Goal: Task Accomplishment & Management: Manage account settings

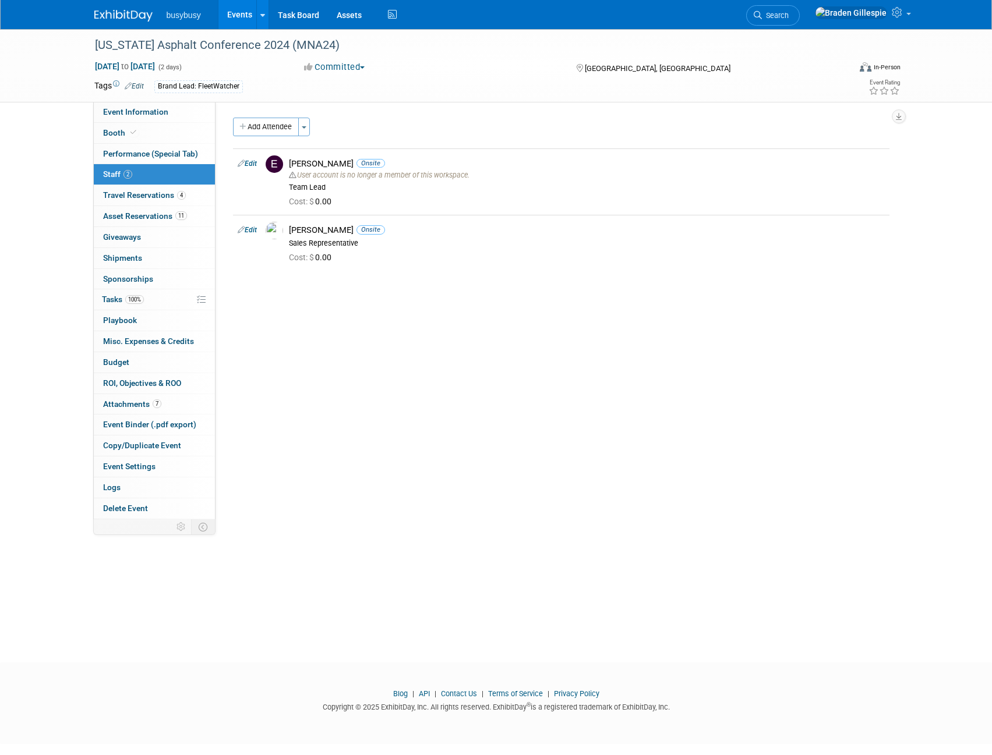
click at [115, 16] on img at bounding box center [123, 16] width 58 height 12
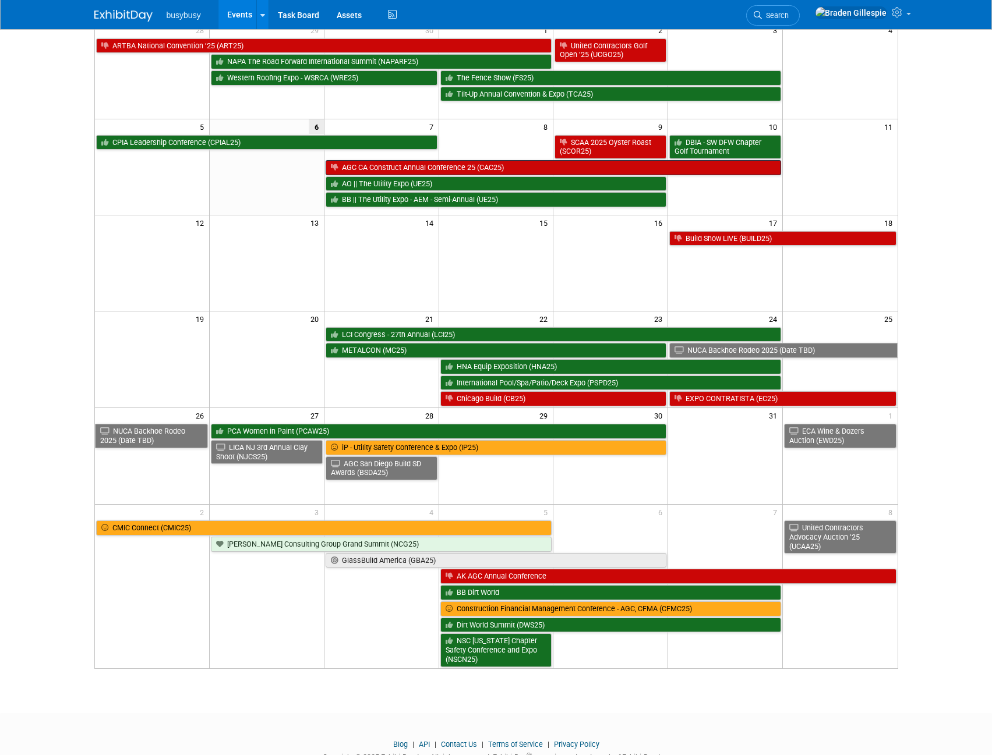
scroll to position [30, 0]
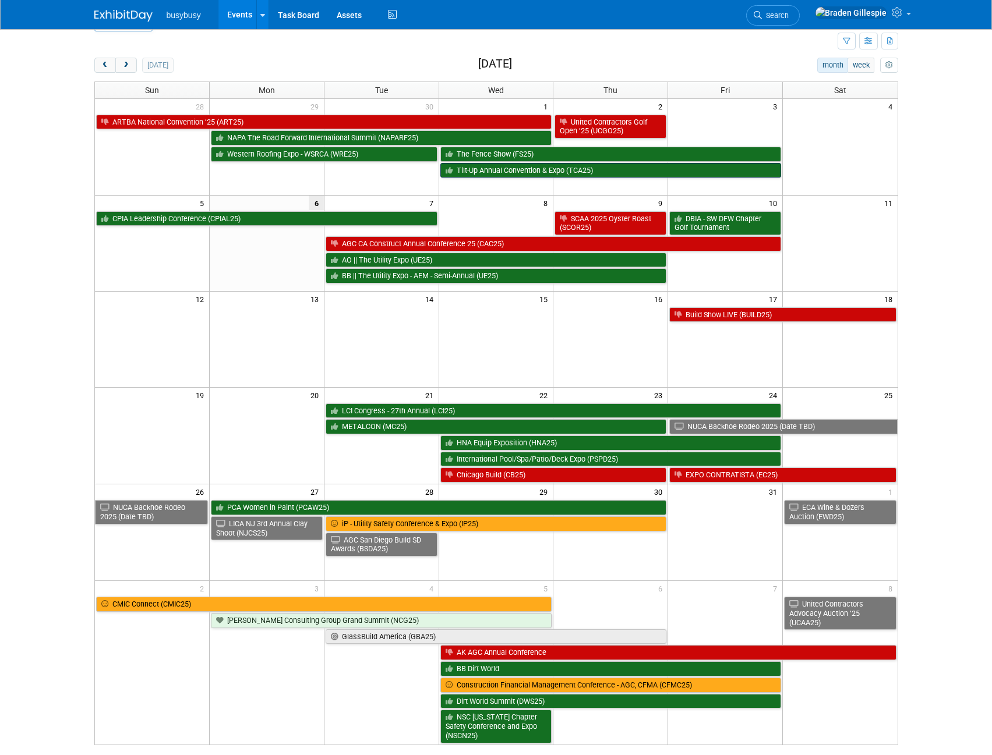
click at [603, 176] on link "Tilt-Up Annual Convention & Expo (TCA25)" at bounding box center [610, 170] width 341 height 15
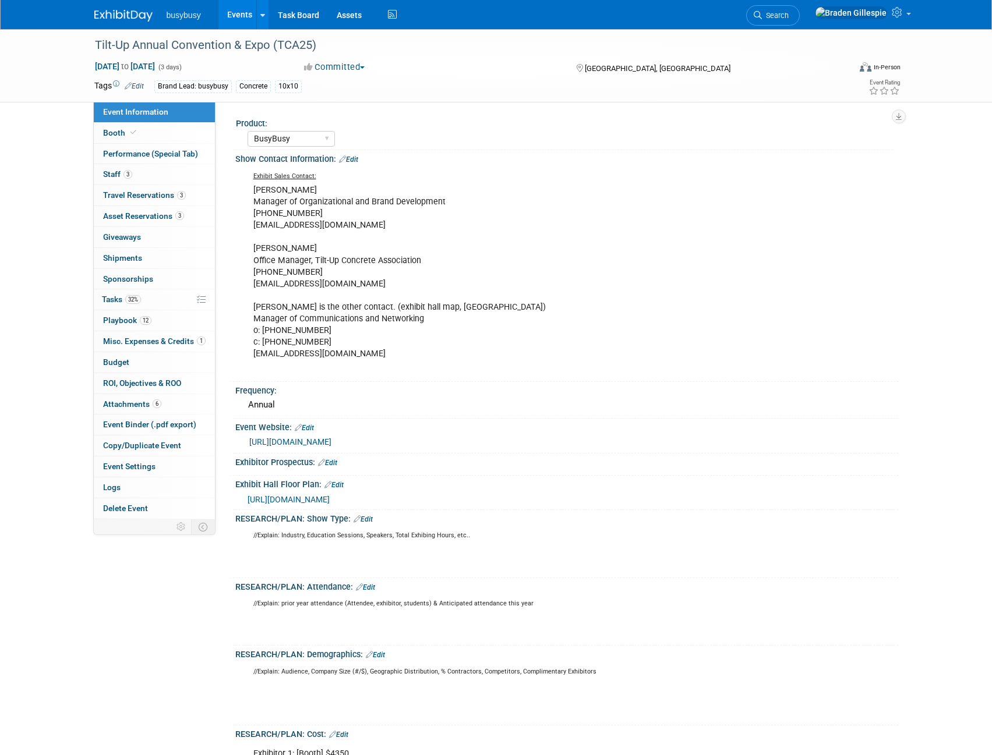
select select "BusyBusy"
click at [146, 129] on link "Booth" at bounding box center [154, 133] width 121 height 20
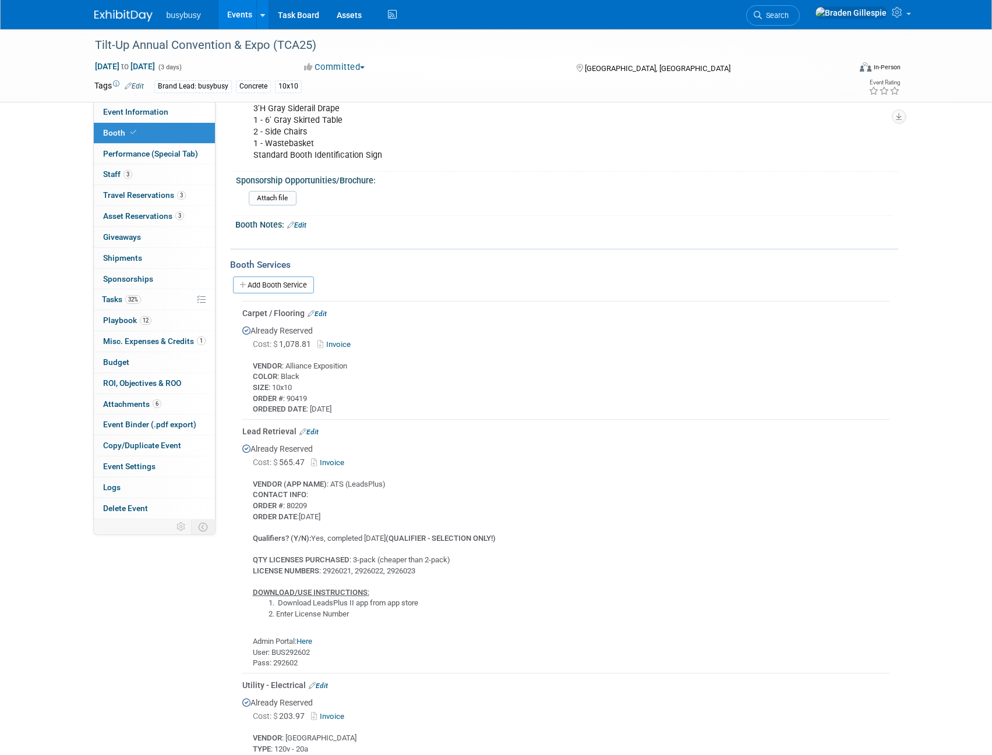
scroll to position [565, 0]
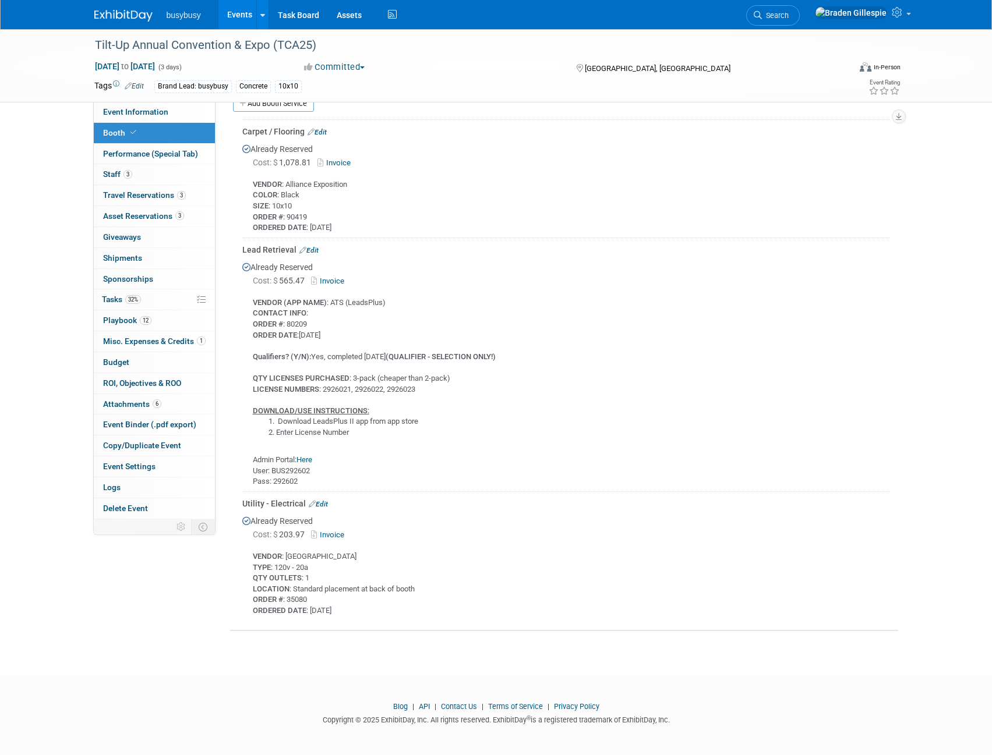
click at [303, 460] on link "Here" at bounding box center [304, 459] width 16 height 9
click at [129, 11] on img at bounding box center [123, 16] width 58 height 12
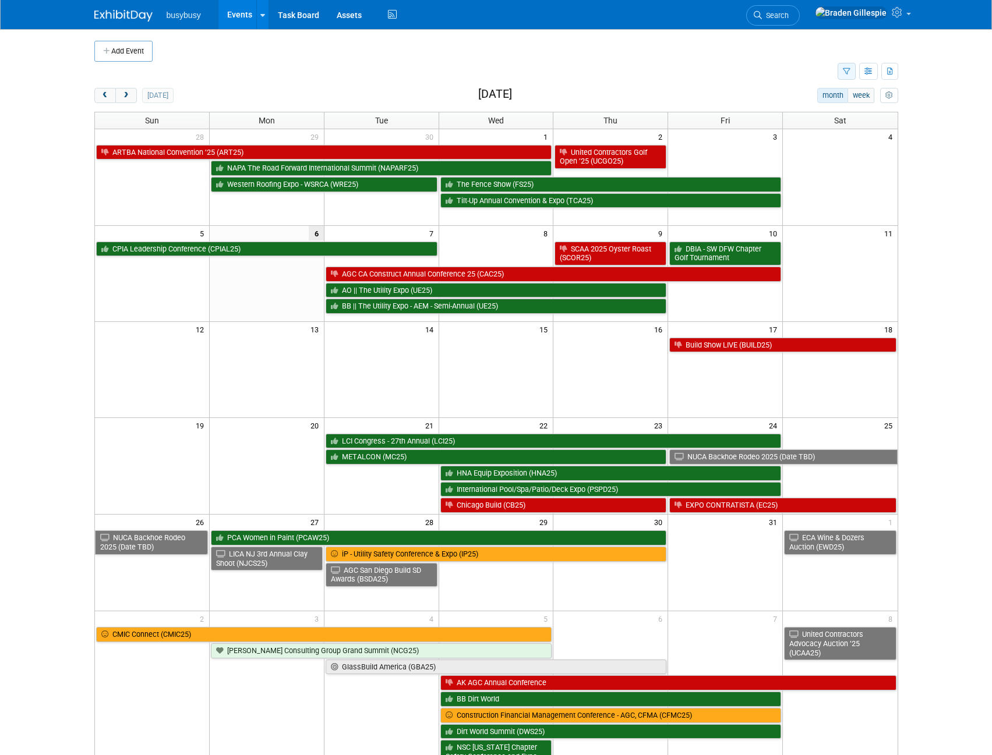
click at [853, 71] on div "Show: All Events Just My Events Only show events that either I created, or I am…" at bounding box center [867, 72] width 61 height 20
click at [853, 71] on button "button" at bounding box center [846, 71] width 18 height 17
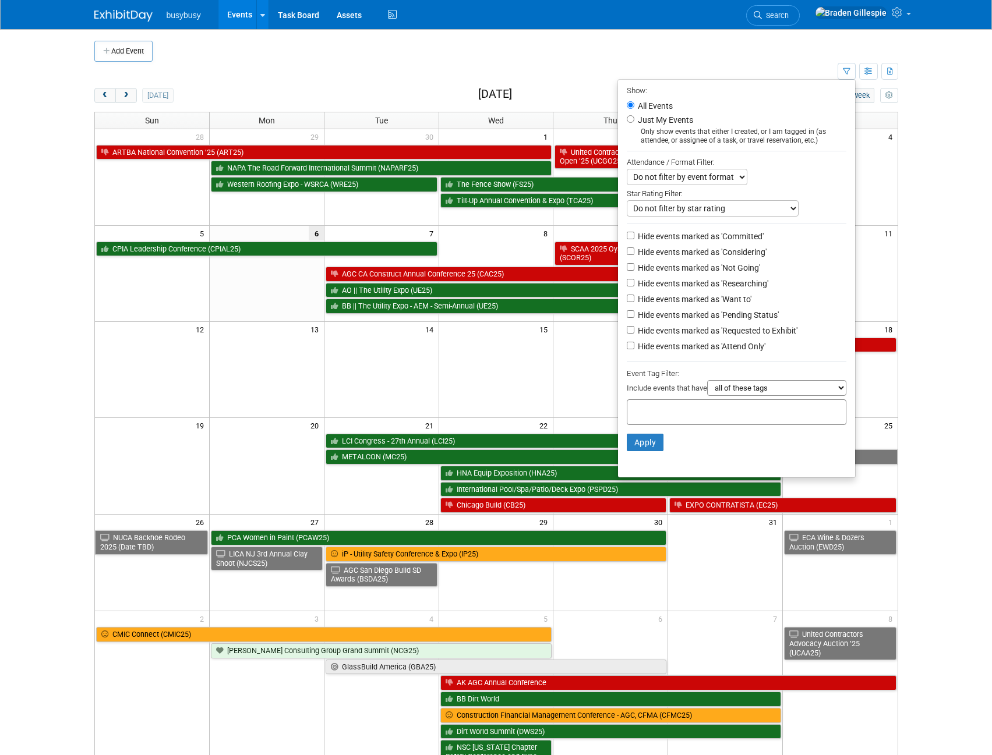
click at [701, 268] on label "Hide events marked as 'Not Going'" at bounding box center [697, 268] width 125 height 12
click at [634, 268] on input "Hide events marked as 'Not Going'" at bounding box center [631, 267] width 8 height 8
checkbox input "true"
click at [639, 451] on button "Apply" at bounding box center [645, 442] width 37 height 17
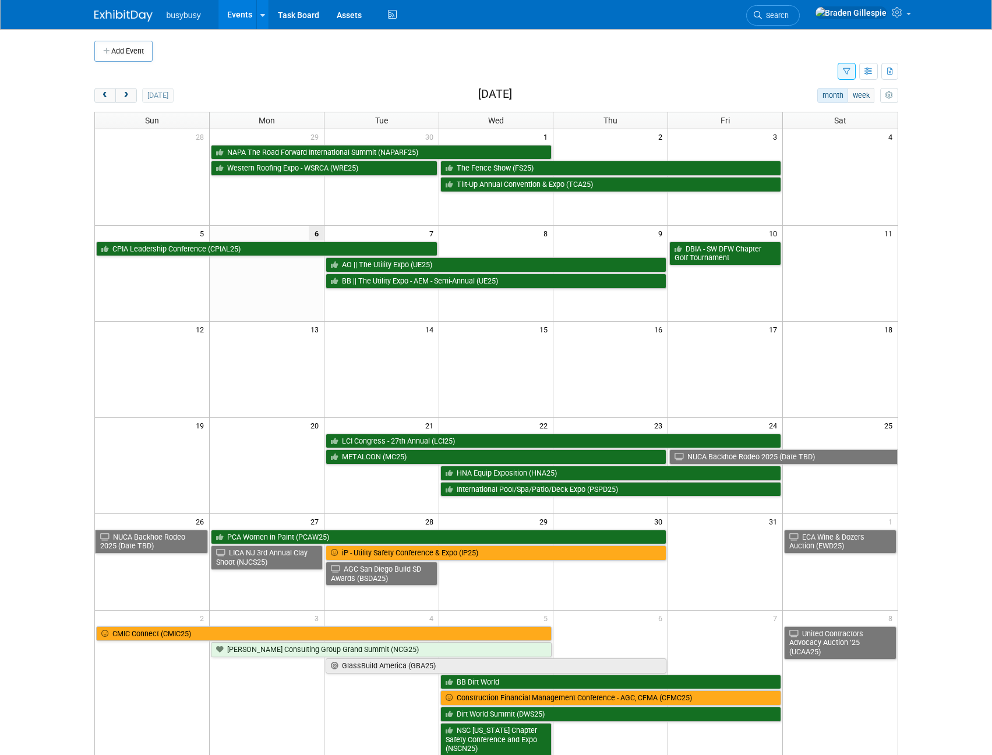
scroll to position [58, 0]
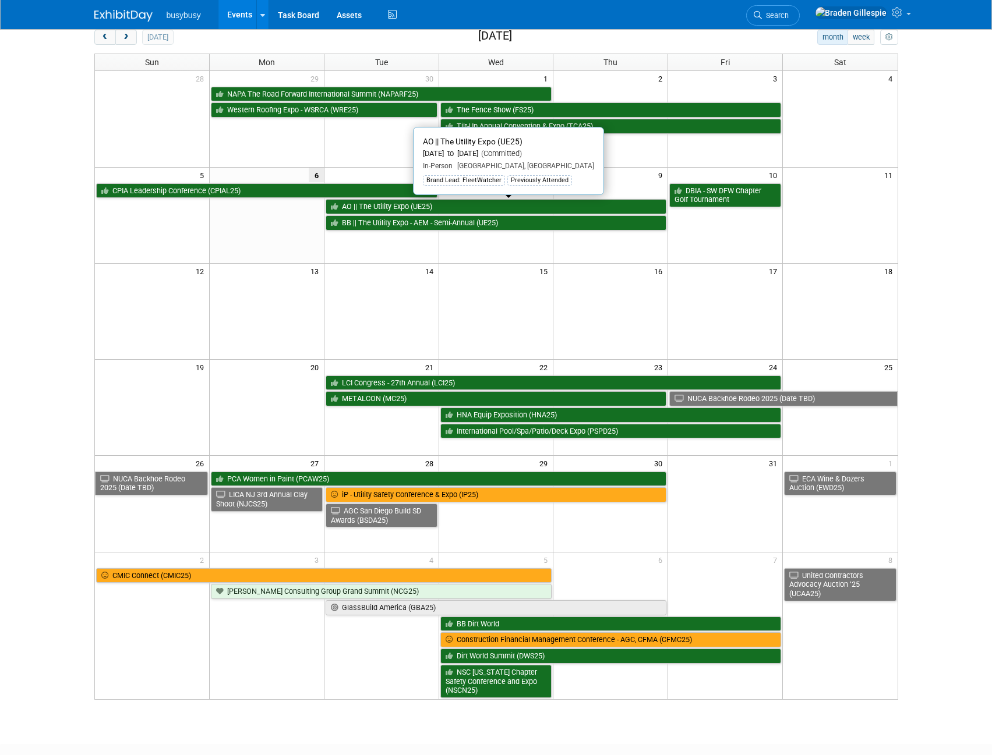
click at [373, 210] on link "AO || The Utility Expo (UE25)" at bounding box center [496, 206] width 341 height 15
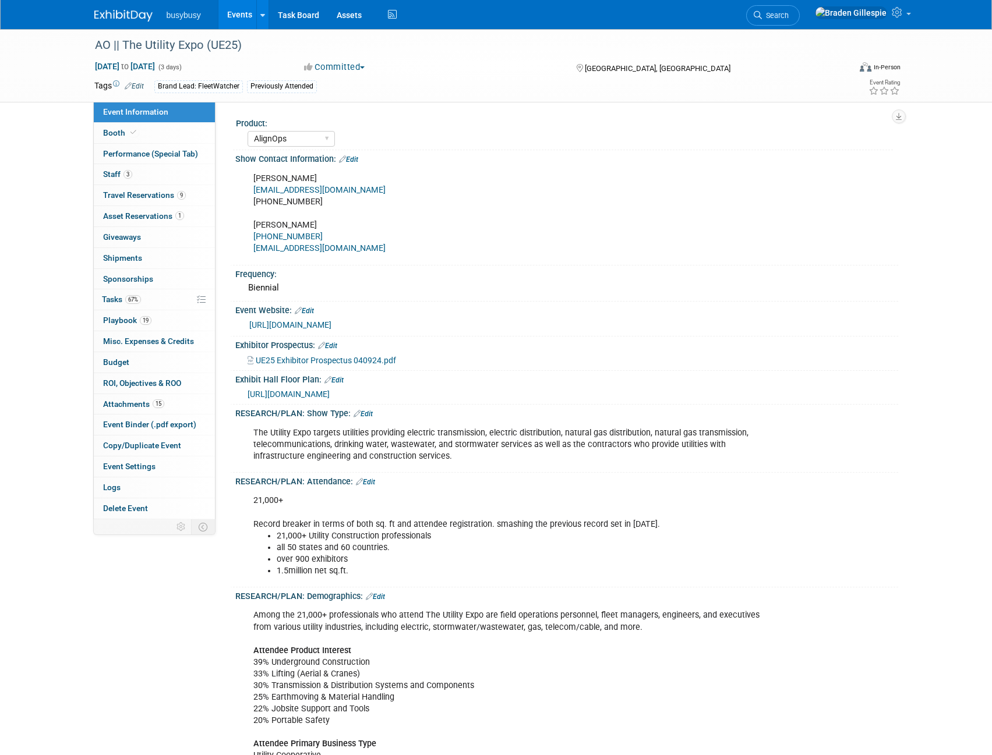
select select "AlignOps"
select select "Member"
click at [161, 194] on span "Travel Reservations 9" at bounding box center [144, 194] width 83 height 9
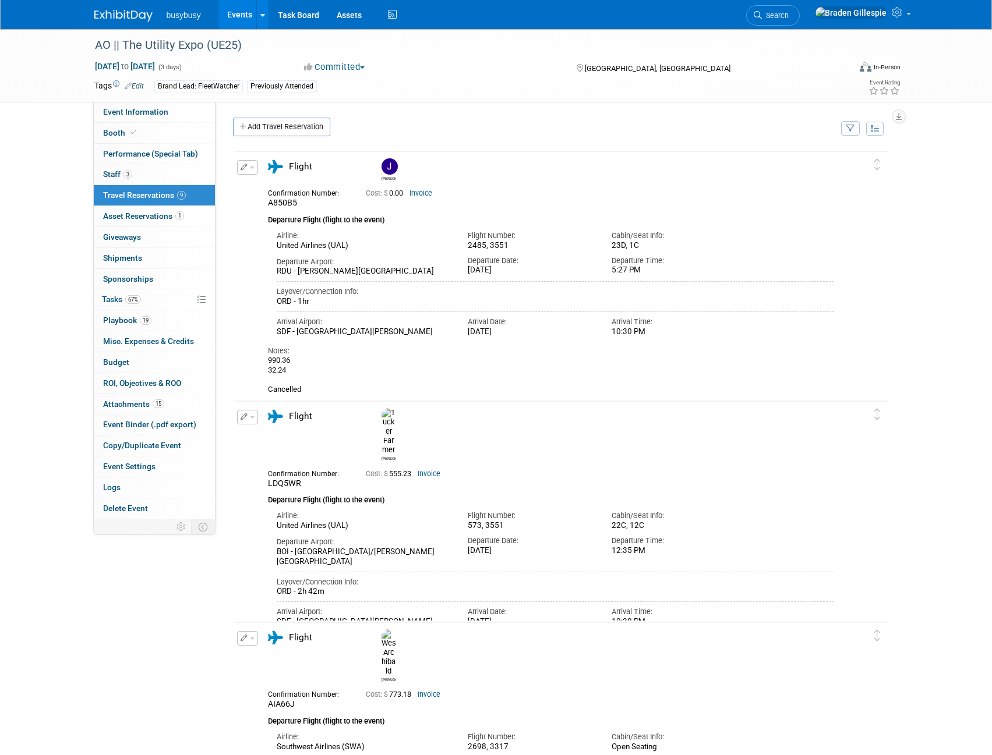
click at [752, 333] on div "Arrival Airport: SDF - Louisville International Standiford Field Arrival Date: …" at bounding box center [555, 322] width 575 height 30
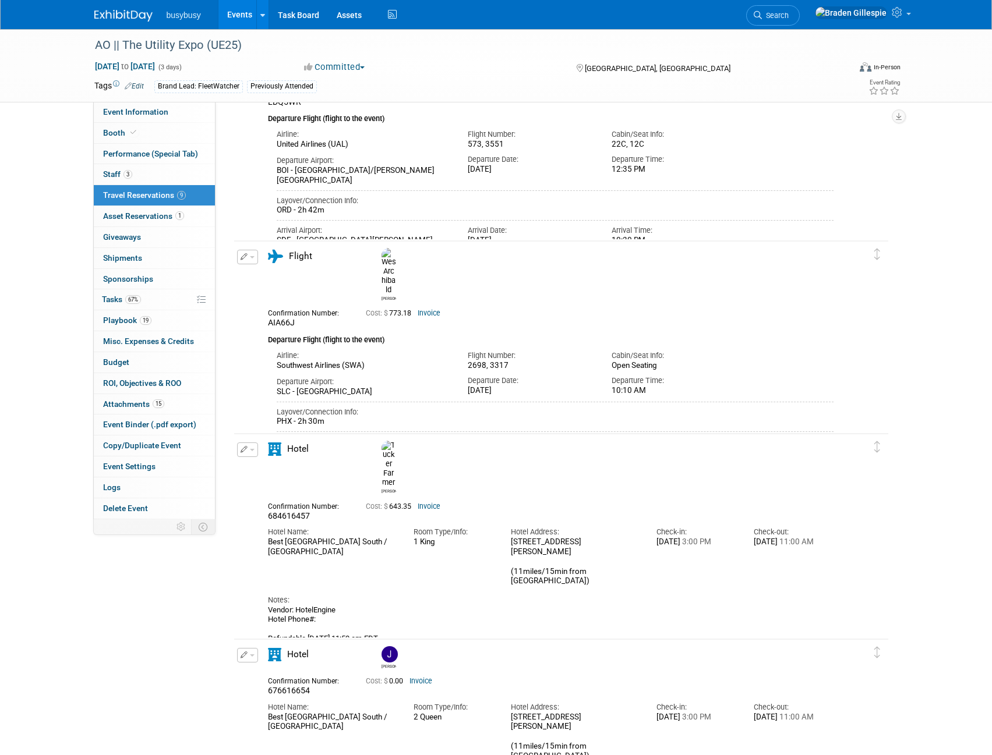
scroll to position [291, 0]
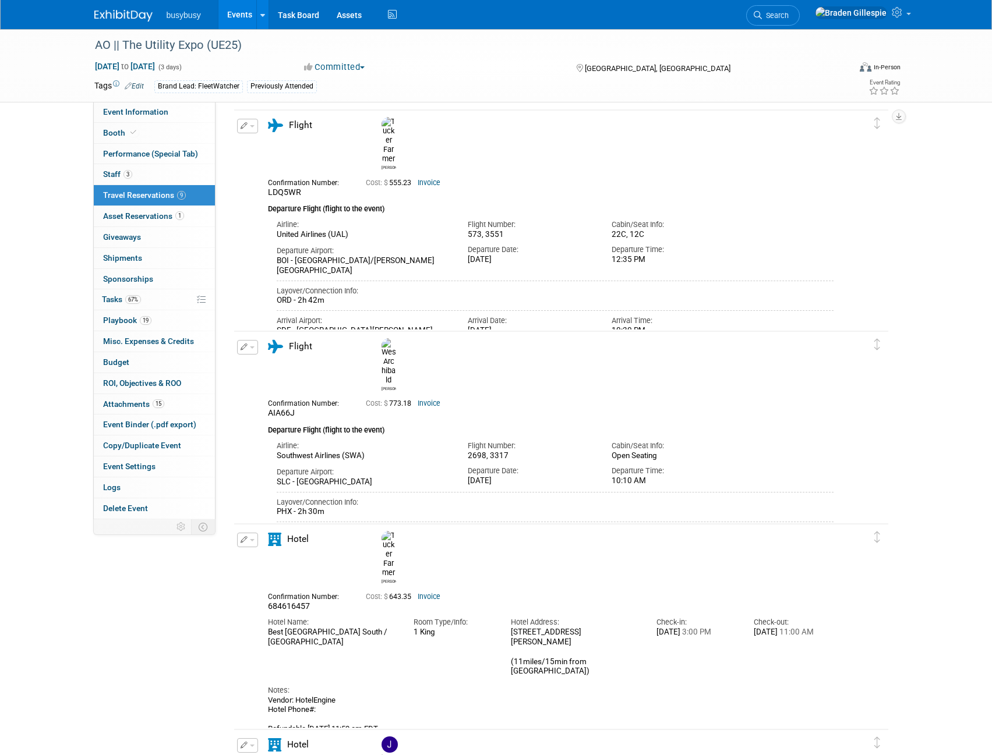
drag, startPoint x: 380, startPoint y: 427, endPoint x: 277, endPoint y: 423, distance: 103.8
click at [277, 451] on div "Southwest Airlines (SWA)" at bounding box center [364, 456] width 174 height 10
click at [362, 451] on div "Southwest Airlines (SWA)" at bounding box center [364, 456] width 174 height 10
drag, startPoint x: 376, startPoint y: 426, endPoint x: 257, endPoint y: 424, distance: 118.8
click at [257, 424] on div "Edit Reservation Wes AIA66J" at bounding box center [552, 443] width 636 height 207
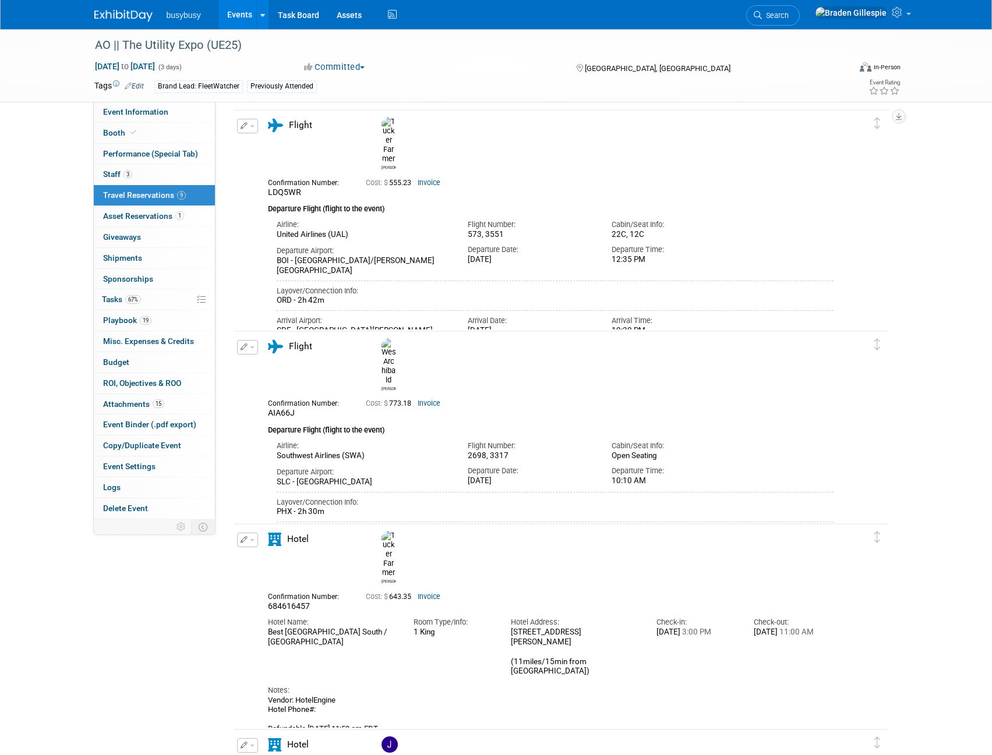
click at [324, 451] on div "Southwest Airlines (SWA)" at bounding box center [364, 456] width 174 height 10
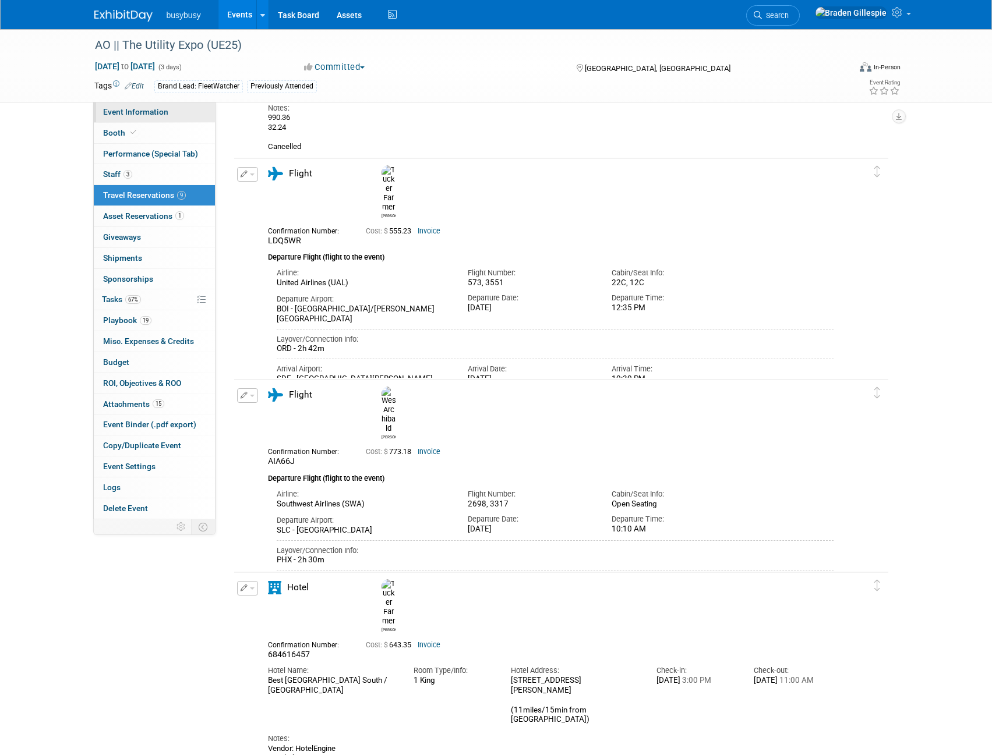
scroll to position [0, 0]
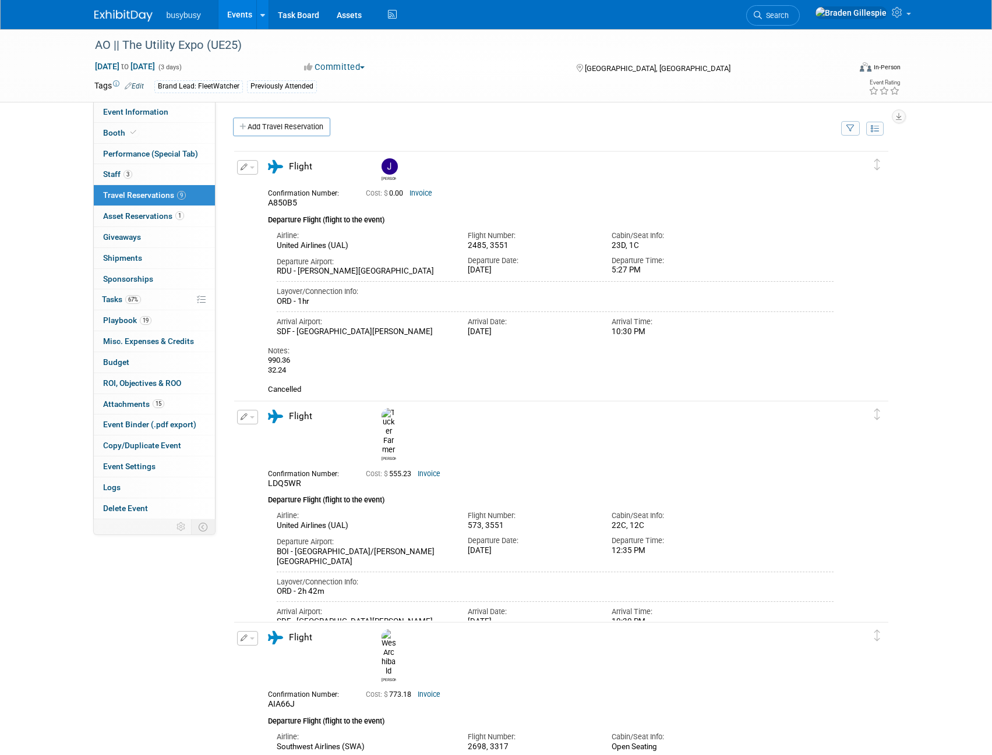
click at [129, 11] on img at bounding box center [123, 16] width 58 height 12
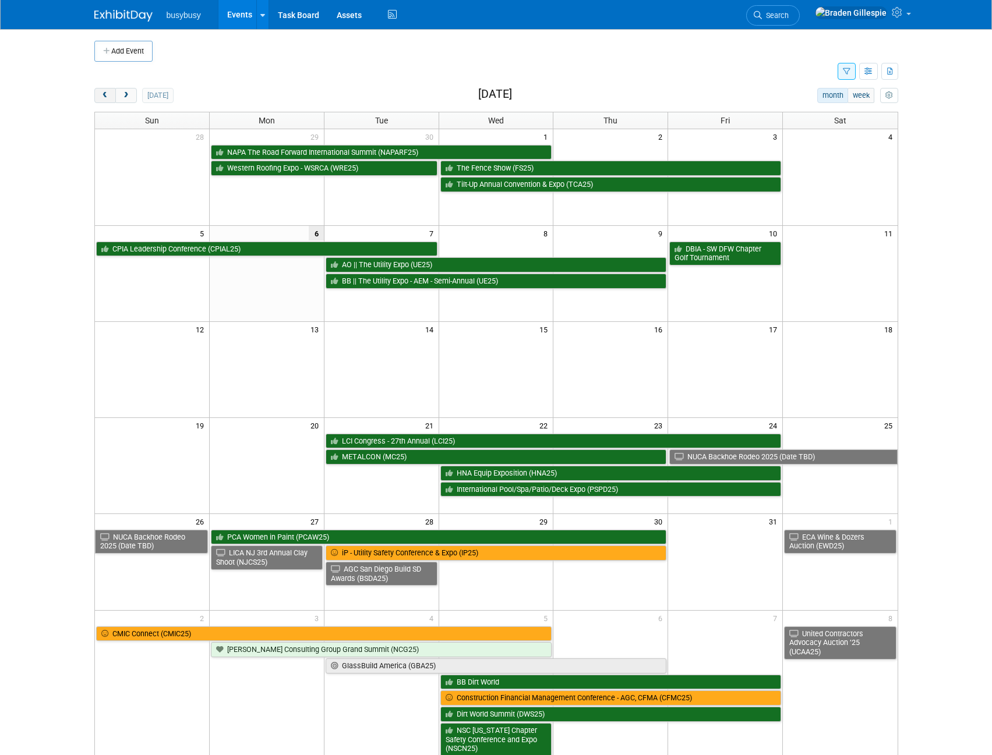
click at [111, 94] on button "prev" at bounding box center [105, 95] width 22 height 15
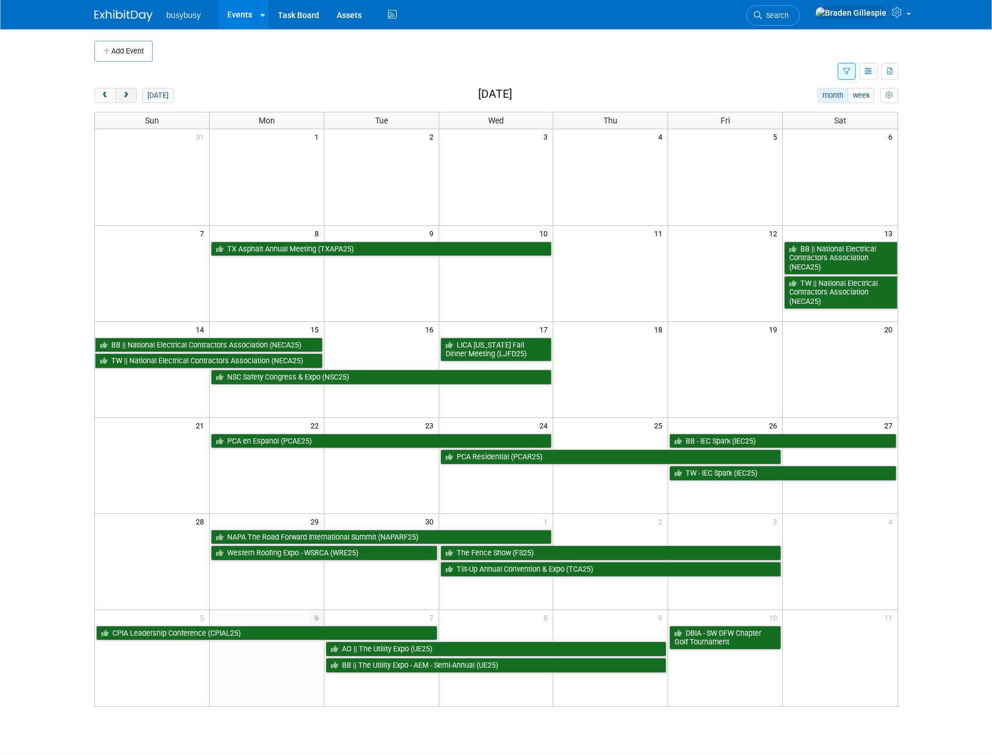
click at [129, 98] on span "next" at bounding box center [126, 96] width 9 height 8
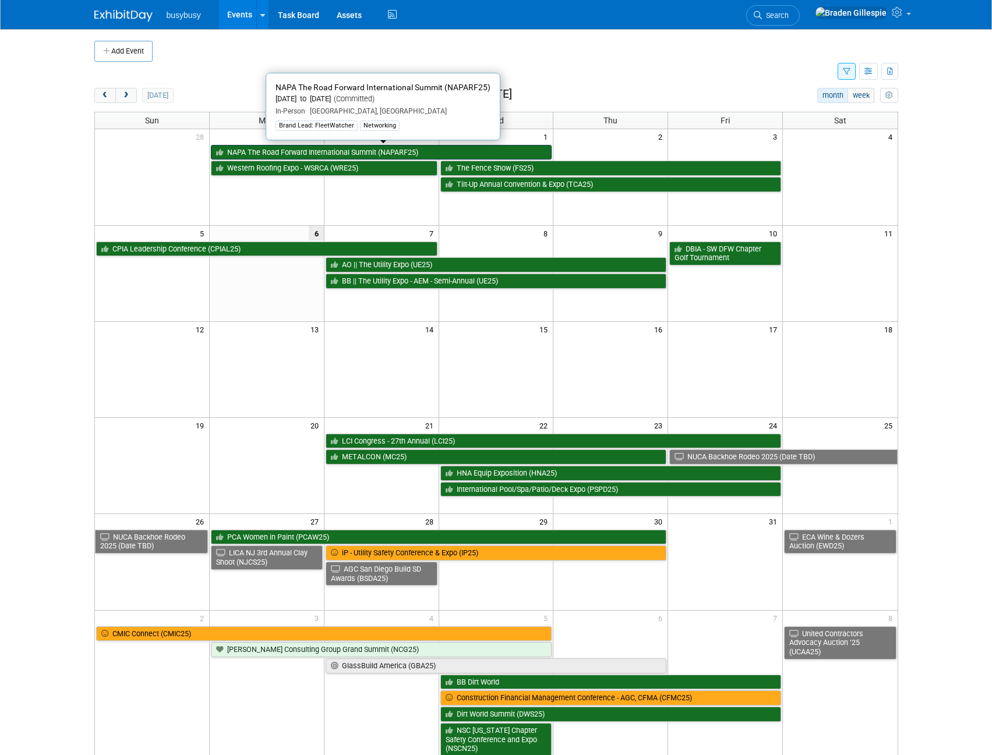
click at [311, 150] on link "NAPA The Road Forward International Summit (NAPARF25)" at bounding box center [381, 152] width 341 height 15
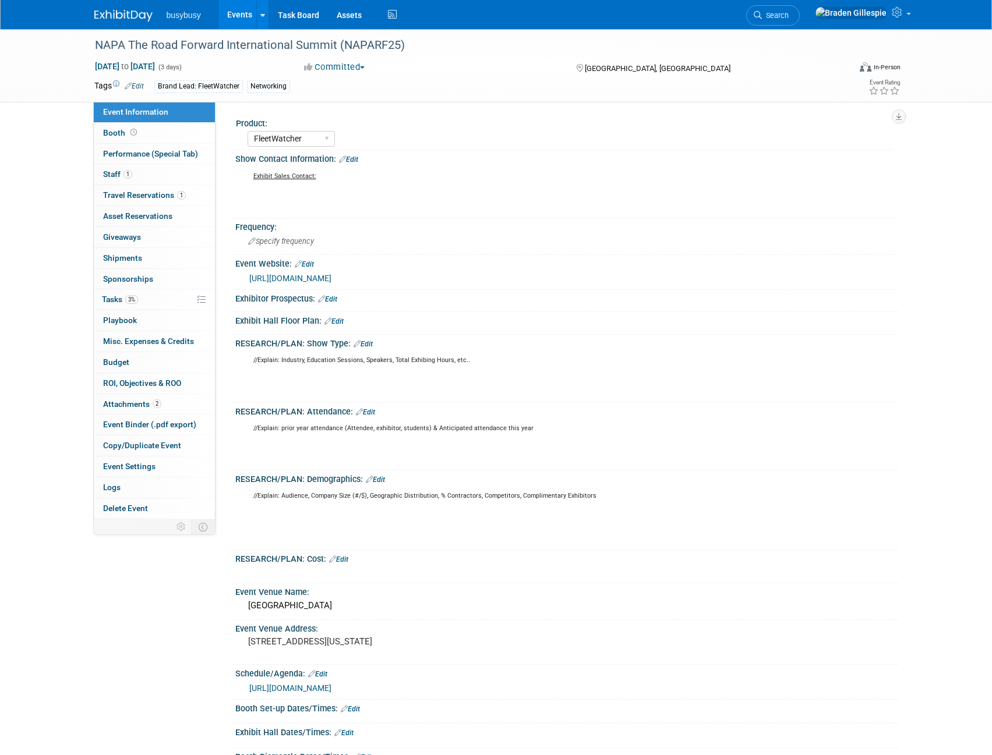
select select "FleetWatcher"
click at [146, 134] on link "Booth" at bounding box center [154, 133] width 121 height 20
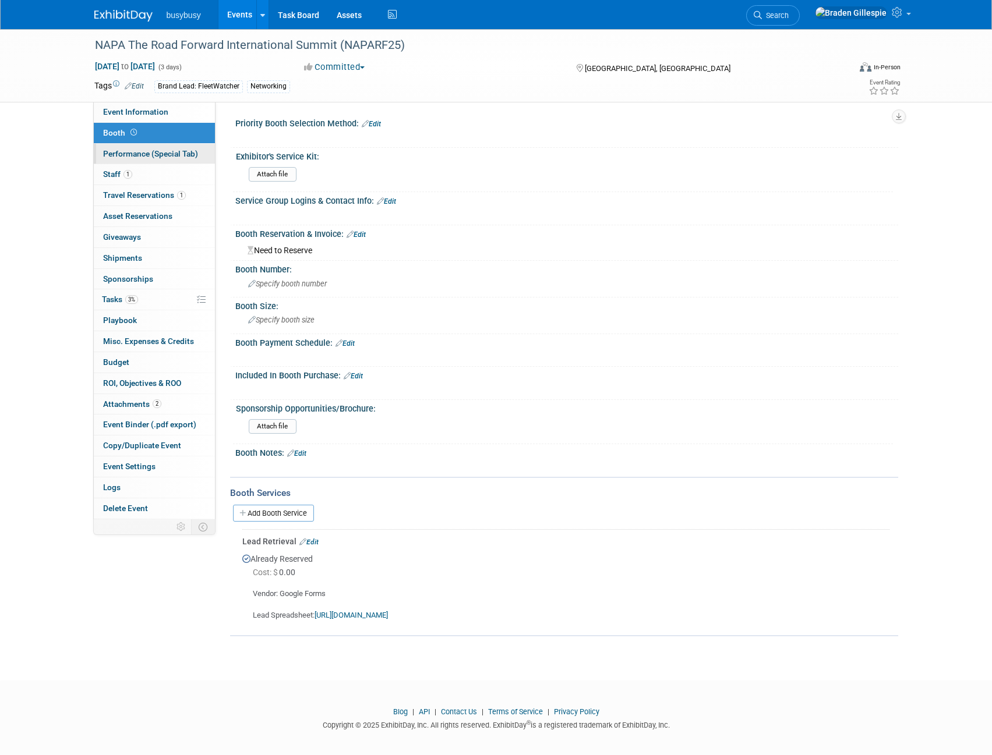
click at [137, 161] on link "Performance (Special Tab)" at bounding box center [154, 154] width 121 height 20
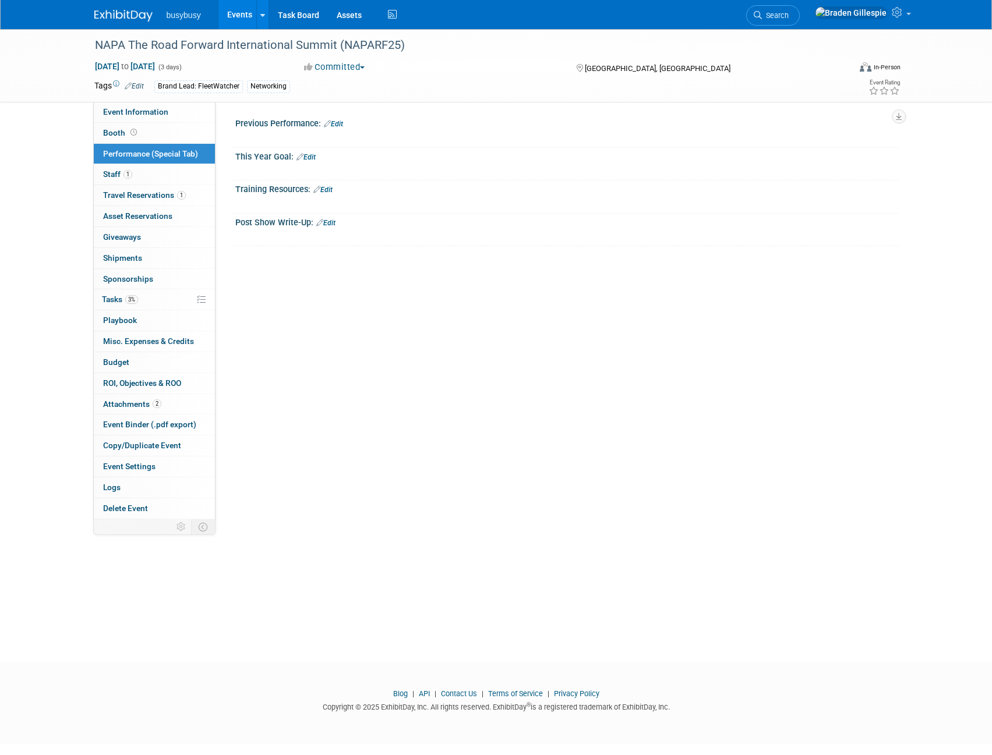
click at [334, 221] on link "Edit" at bounding box center [325, 223] width 19 height 8
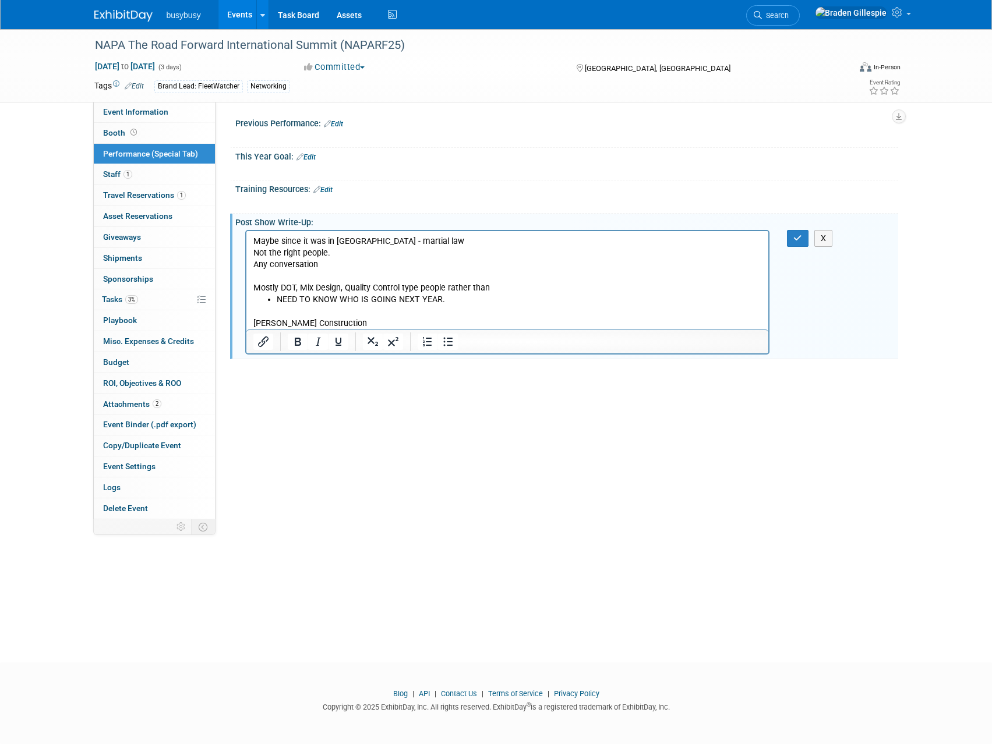
click at [325, 268] on p "Any conversation" at bounding box center [507, 265] width 509 height 12
click at [794, 238] on icon "button" at bounding box center [797, 238] width 9 height 8
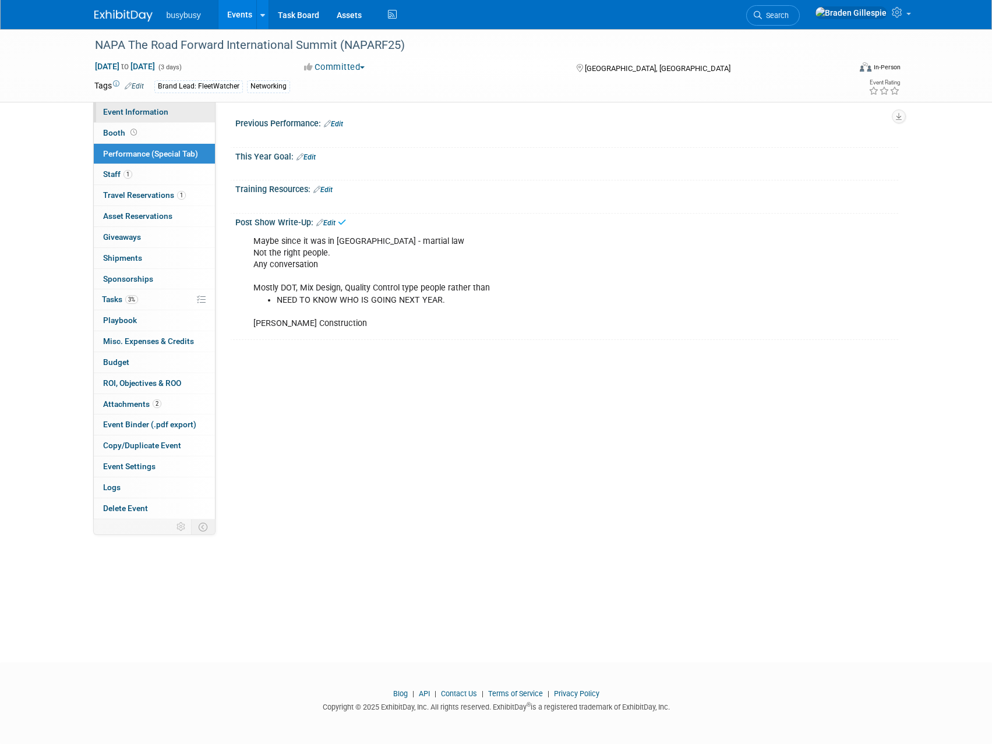
click at [178, 105] on link "Event Information" at bounding box center [154, 112] width 121 height 20
select select "FleetWatcher"
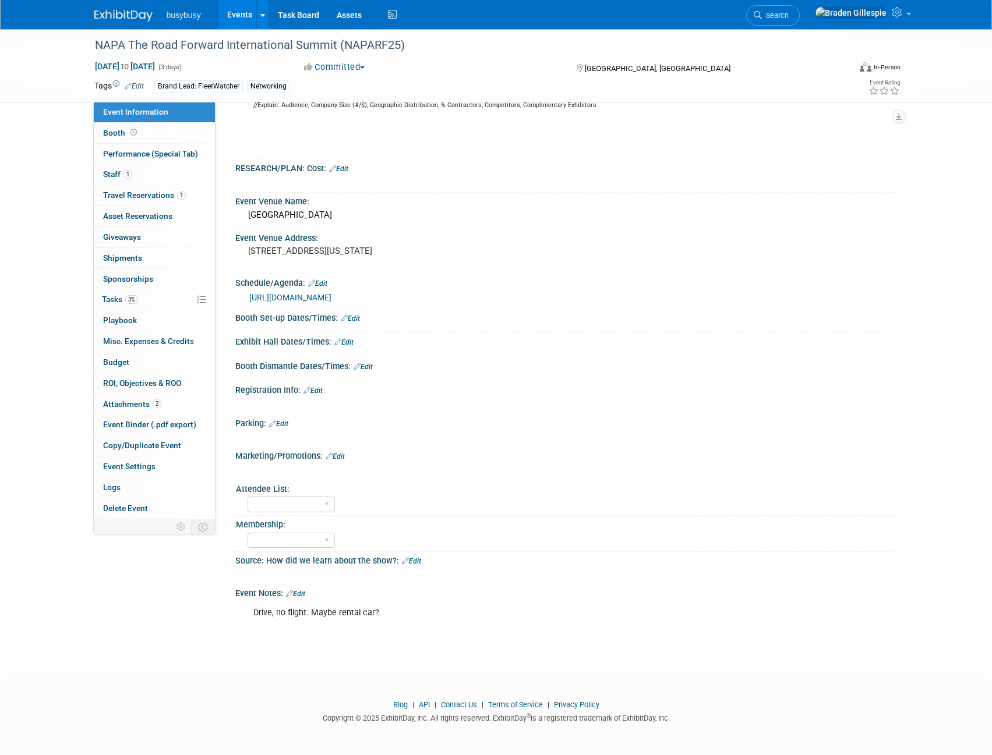
scroll to position [146, 0]
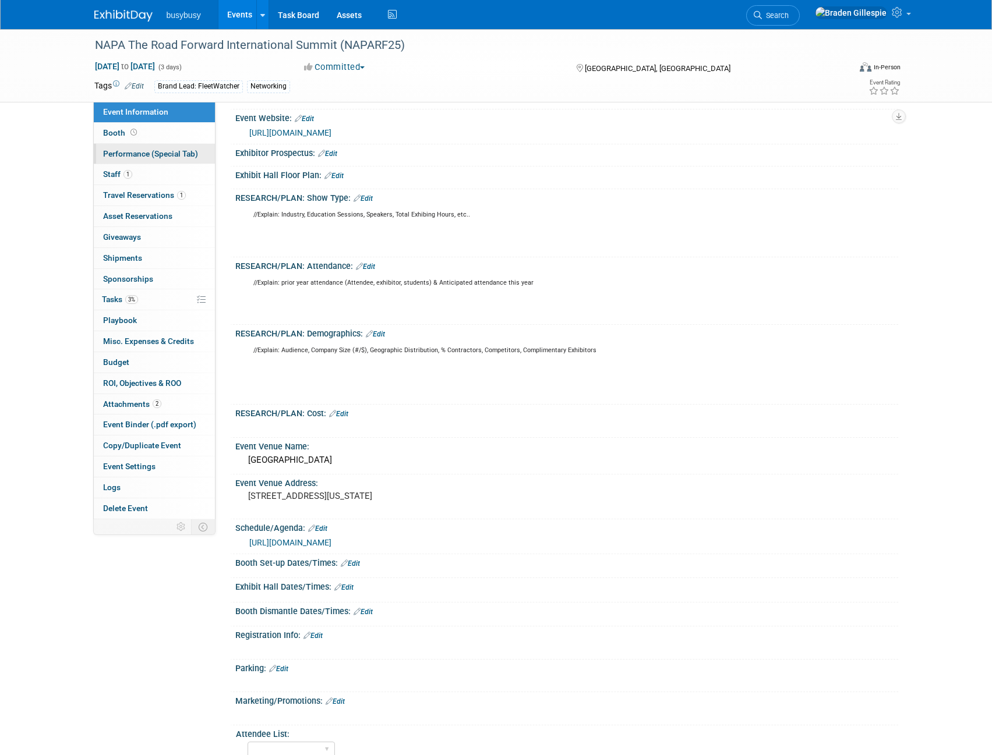
click at [153, 162] on link "Performance (Special Tab)" at bounding box center [154, 154] width 121 height 20
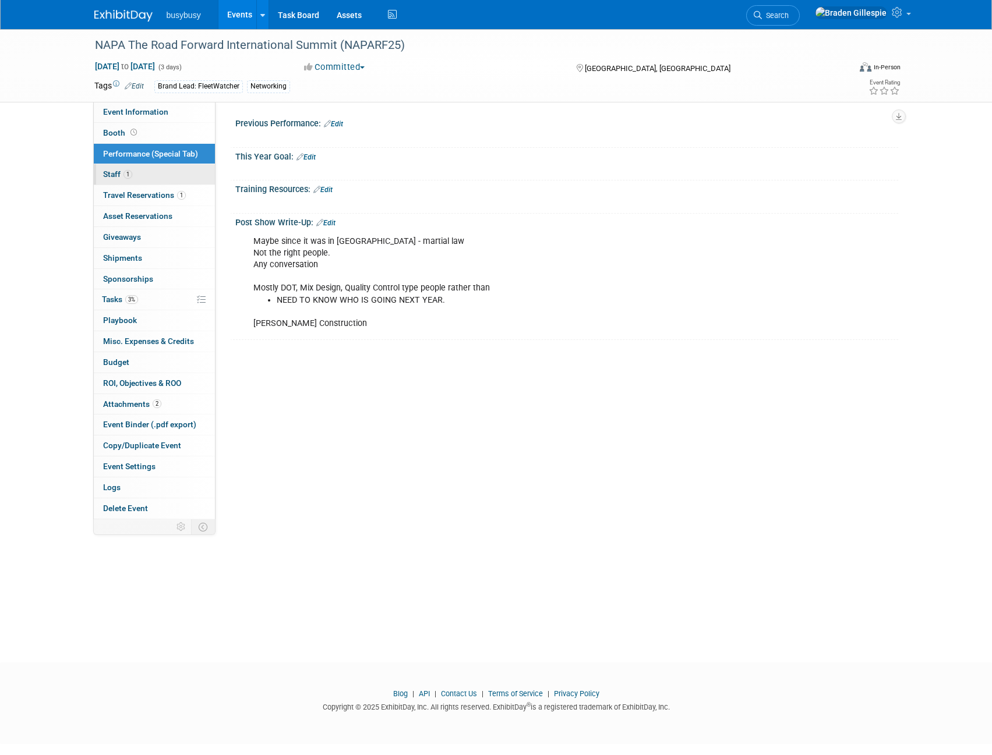
click at [141, 178] on link "1 Staff 1" at bounding box center [154, 174] width 121 height 20
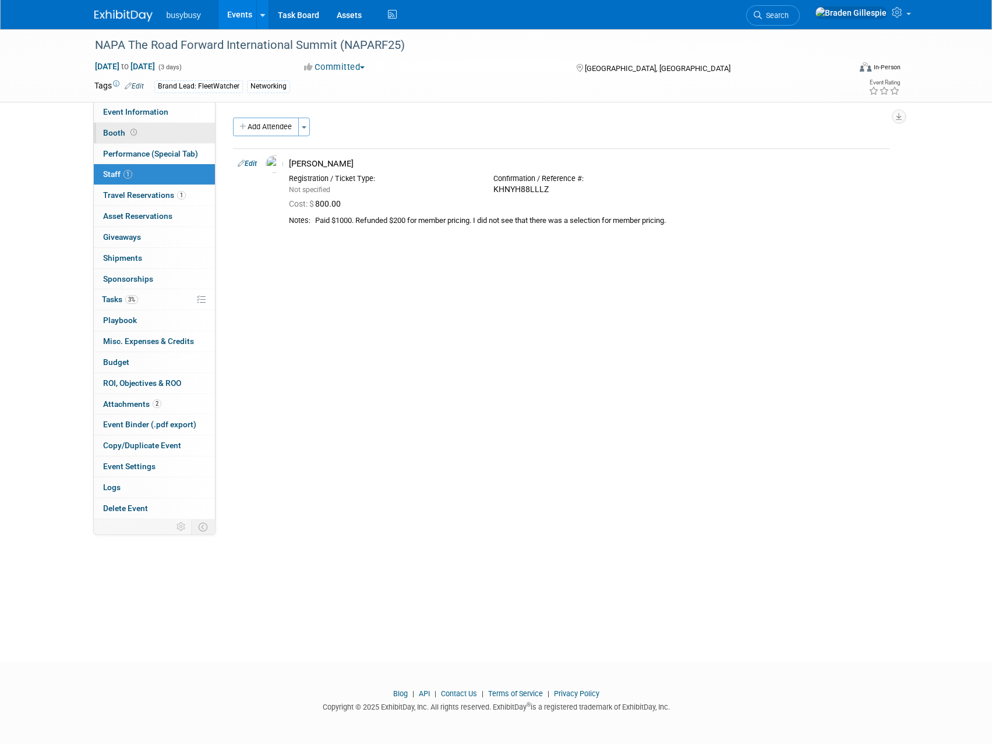
click at [144, 138] on link "Booth" at bounding box center [154, 133] width 121 height 20
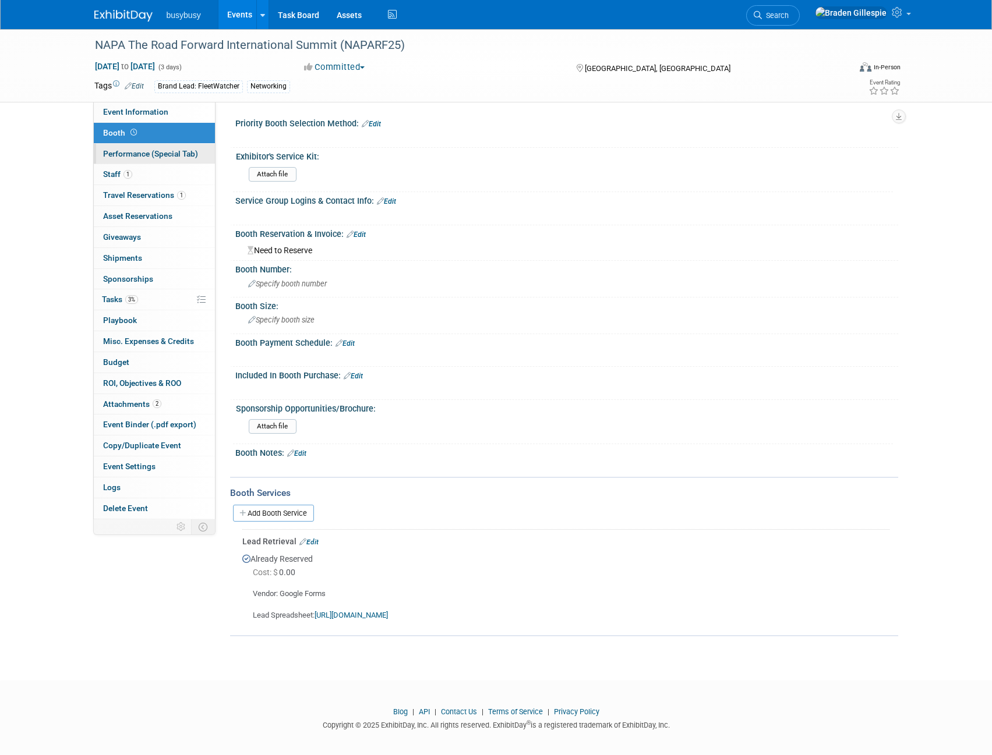
click at [147, 158] on link "Performance (Special Tab)" at bounding box center [154, 154] width 121 height 20
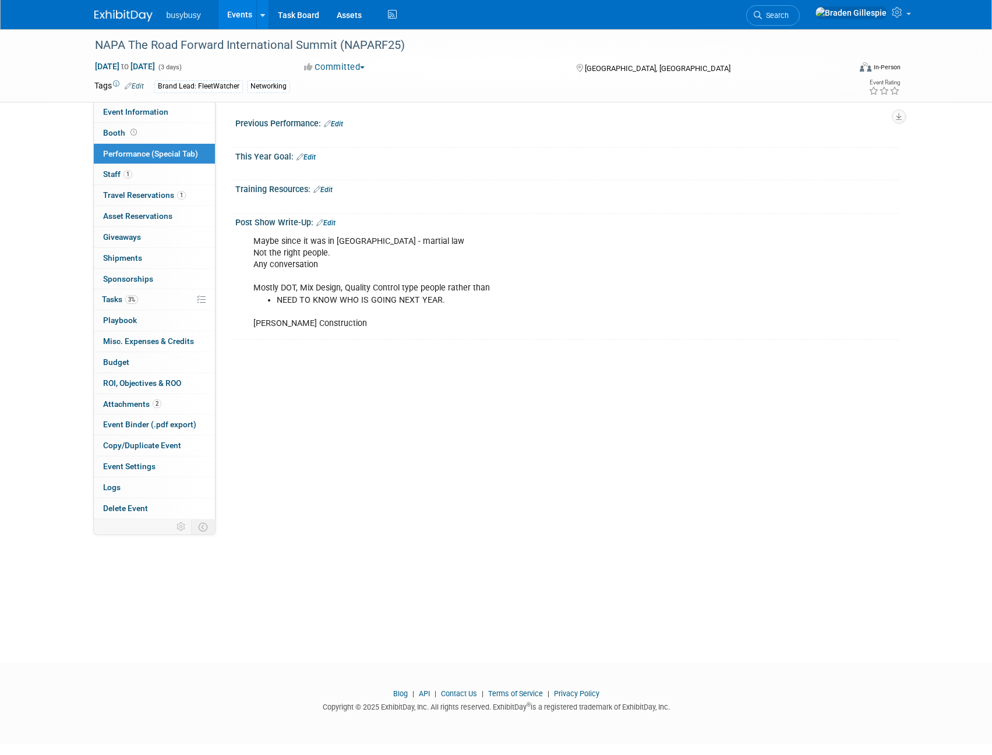
click at [324, 221] on link "Edit" at bounding box center [325, 223] width 19 height 8
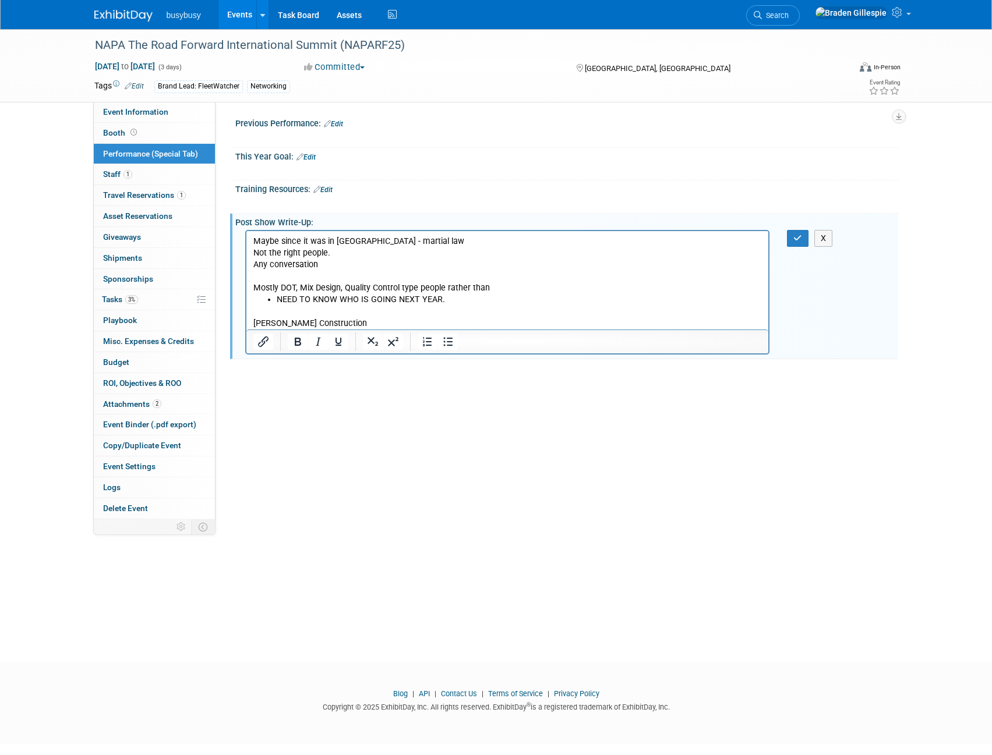
click at [423, 236] on p "Maybe since it was in Chicago - martial law Not the right people. Any conversat…" at bounding box center [507, 265] width 509 height 58
click at [790, 241] on button "button" at bounding box center [798, 238] width 22 height 17
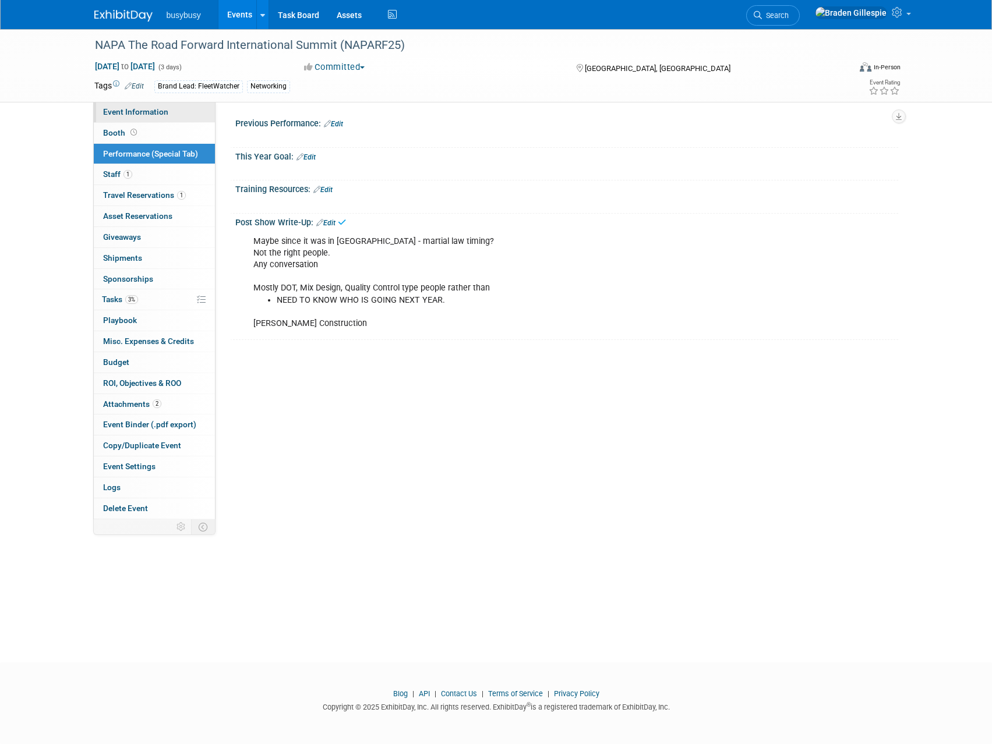
click at [155, 112] on span "Event Information" at bounding box center [135, 111] width 65 height 9
select select "FleetWatcher"
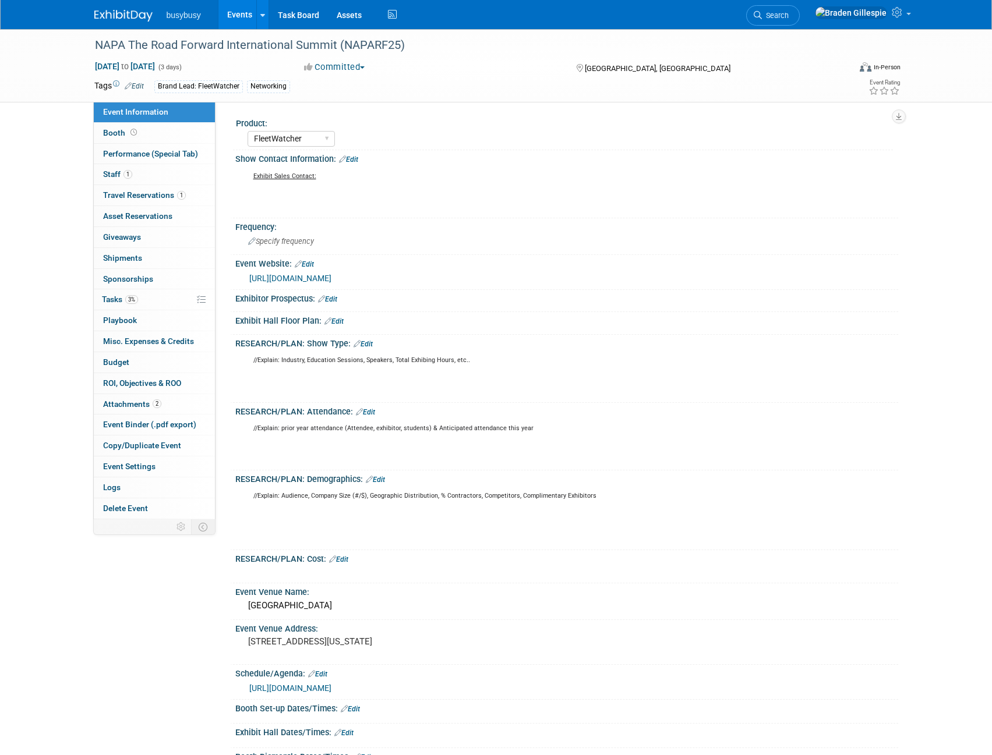
click at [331, 283] on link "https://web.cvent.com/event/eb9aa238-f85c-4368-bb80-e393f7a9c187/summary?_hsenc…" at bounding box center [290, 278] width 82 height 9
click at [150, 154] on span "Performance (Special Tab)" at bounding box center [150, 153] width 95 height 9
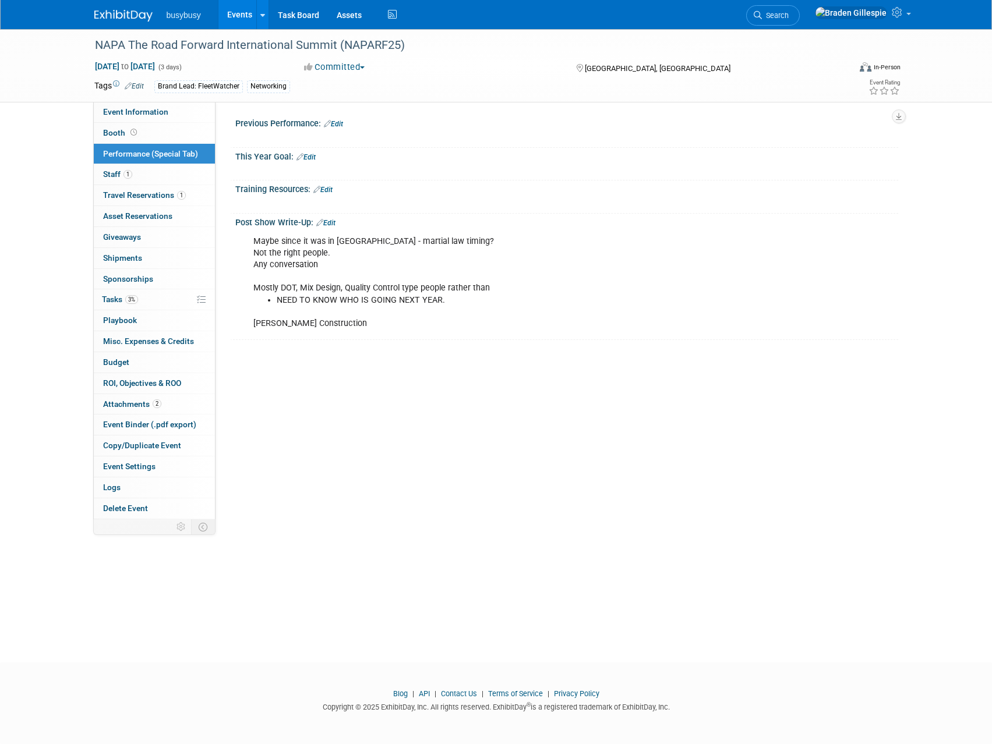
click at [331, 223] on link "Edit" at bounding box center [325, 223] width 19 height 8
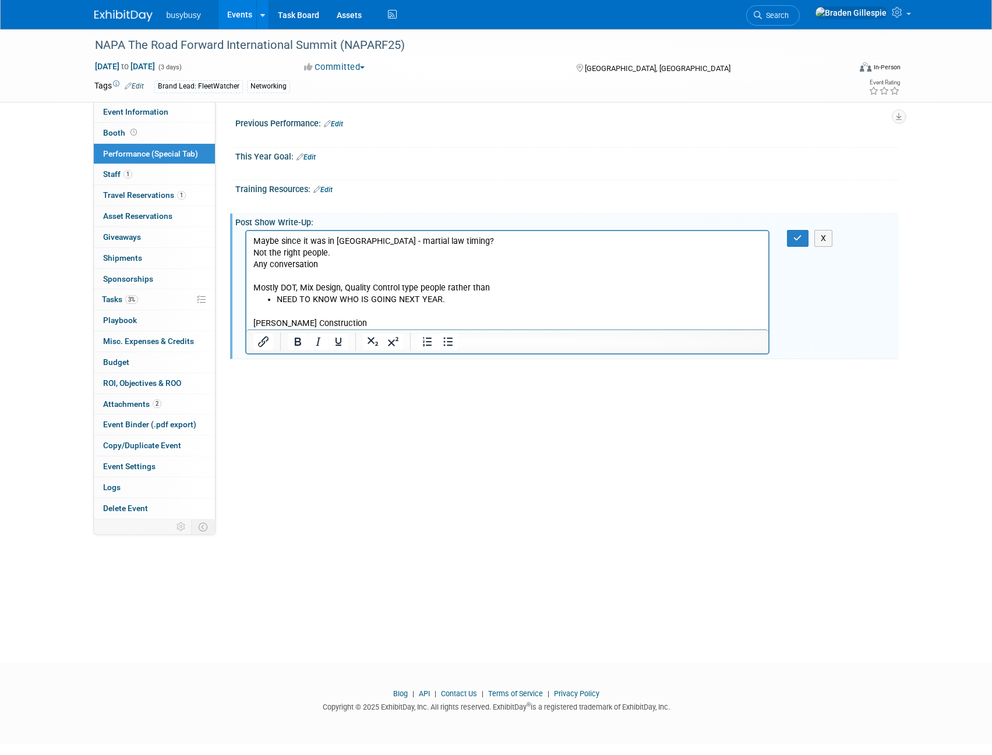
click at [339, 327] on p "Brooks Construction" at bounding box center [507, 317] width 509 height 23
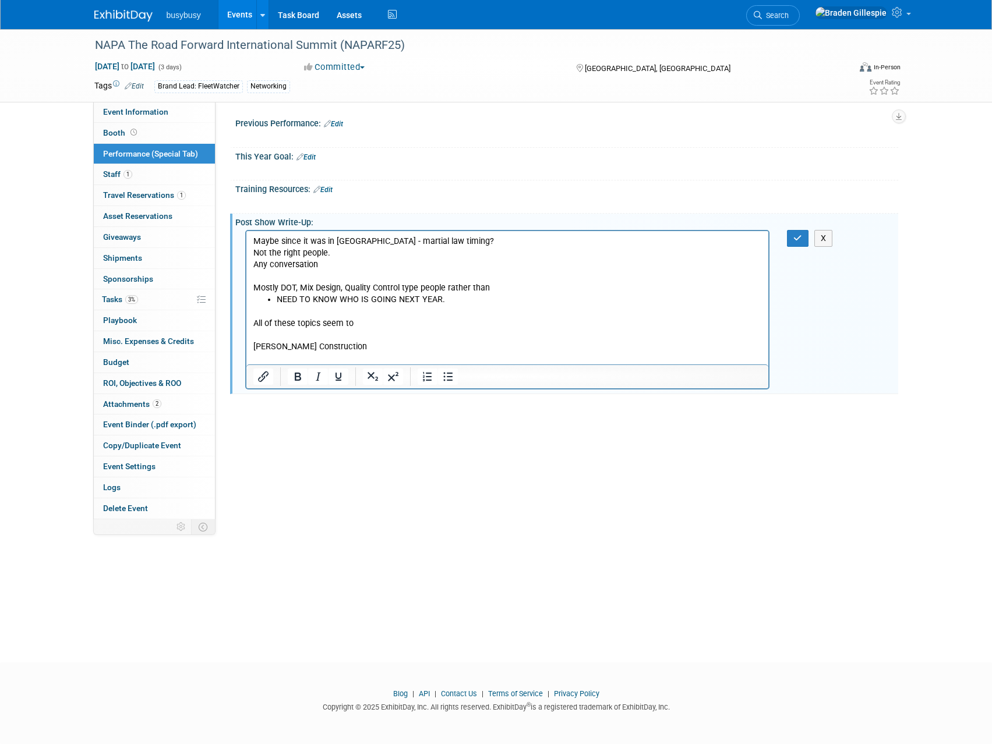
click at [369, 326] on p "All of these topics seem to" at bounding box center [507, 324] width 509 height 12
click at [370, 321] on p "All of these topics seem to" at bounding box center [507, 324] width 509 height 12
click at [375, 330] on p "Brooks Construction" at bounding box center [507, 341] width 509 height 23
click at [372, 327] on p "All of these topics seem to" at bounding box center [507, 324] width 509 height 12
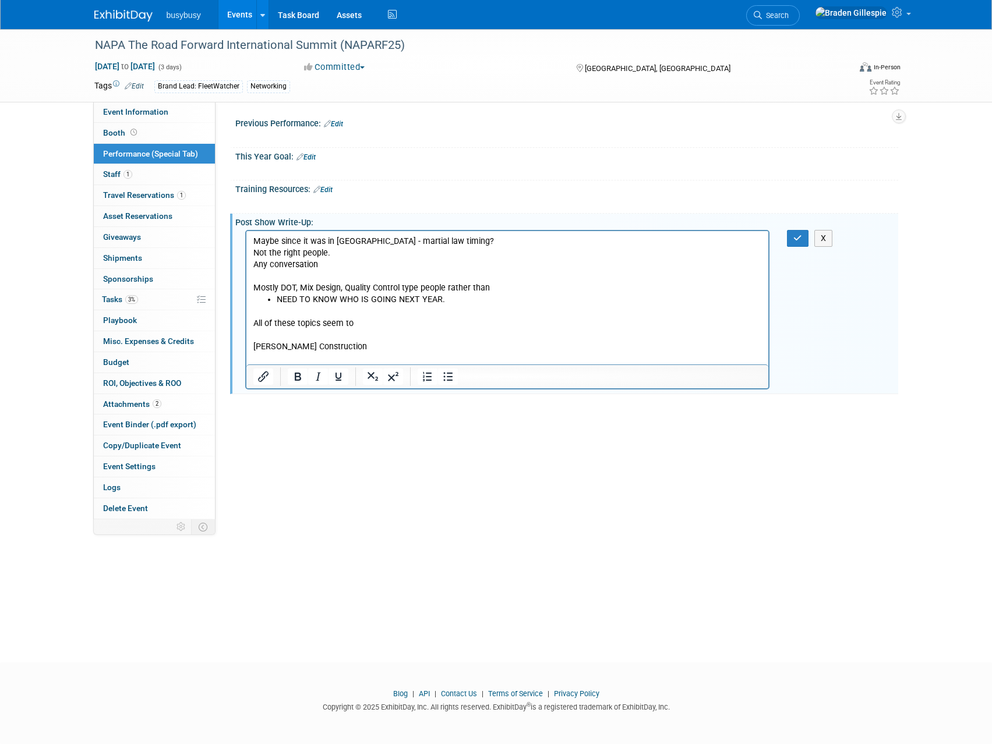
click at [373, 324] on p "All of these topics seem to" at bounding box center [507, 324] width 509 height 12
click at [795, 241] on icon "button" at bounding box center [797, 238] width 9 height 8
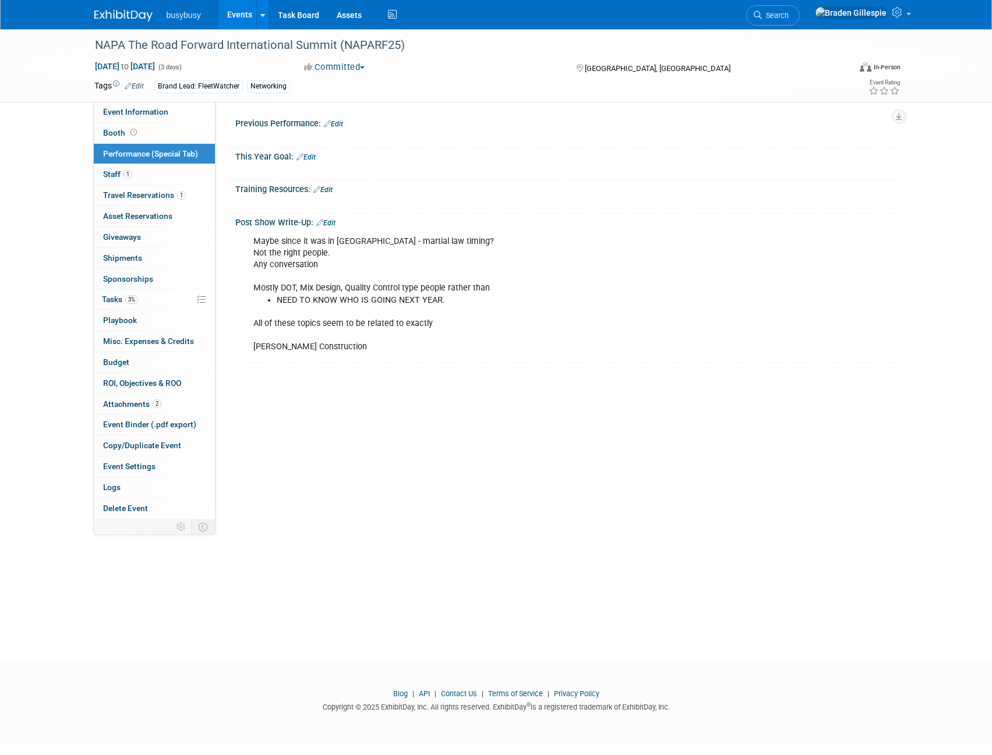
click at [330, 220] on link "Edit" at bounding box center [325, 223] width 19 height 8
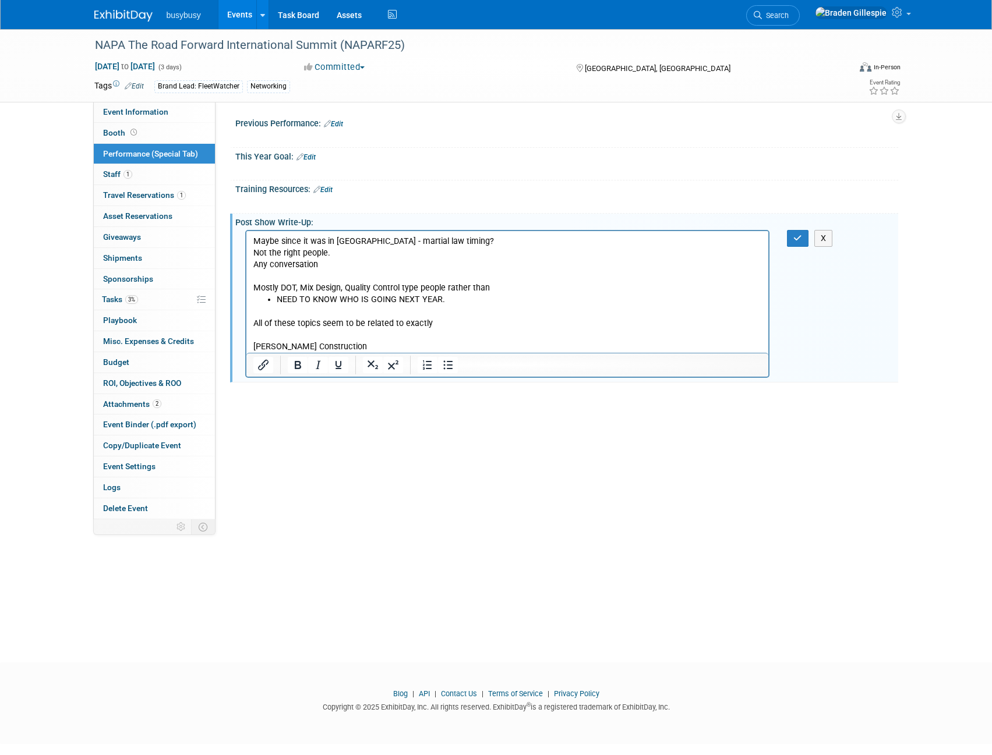
click at [317, 271] on p "Maybe since it was in Chicago - martial law timing? Not the right people. Any c…" at bounding box center [507, 265] width 509 height 58
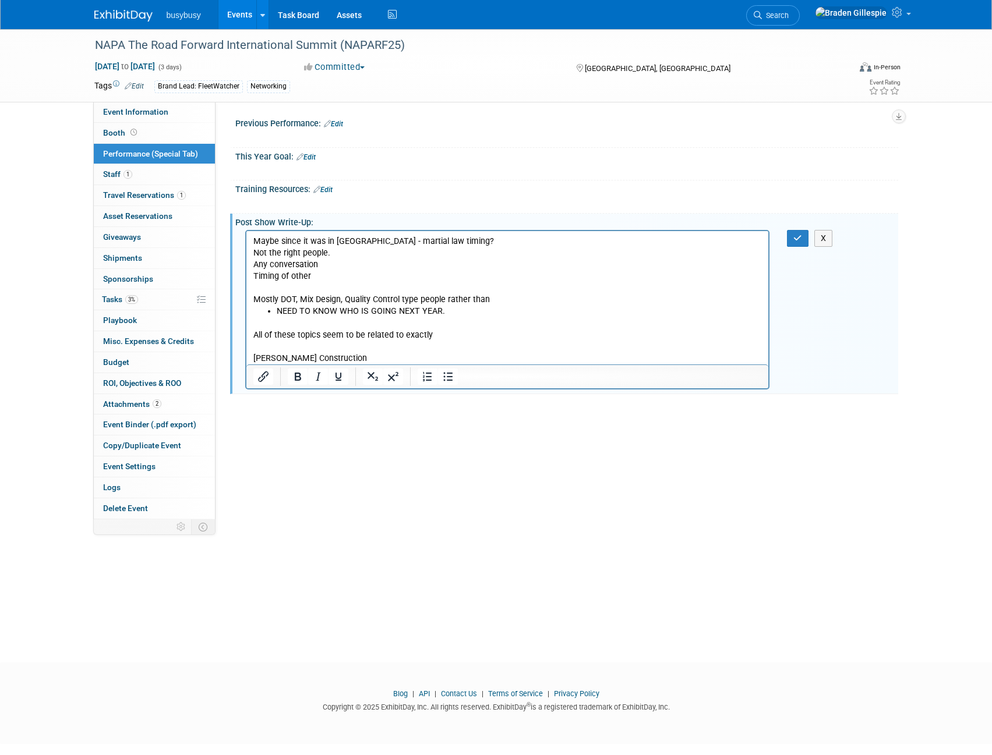
click at [353, 272] on p "Maybe since it was in Chicago - martial law timing? Not the right people. Any c…" at bounding box center [507, 259] width 509 height 47
click at [429, 276] on p "Maybe since it was in Chicago - martial law timing? Not the right people. Any c…" at bounding box center [507, 259] width 509 height 47
click at [442, 277] on p "Maybe since it was in Chicago - martial law timing? Not the right people. Any c…" at bounding box center [507, 259] width 509 height 47
click at [436, 276] on p "Maybe since it was in Chicago - martial law timing? Not the right people. Any c…" at bounding box center [507, 259] width 509 height 47
click at [464, 281] on p "Maybe since it was in Chicago - martial law timing? Not the right people. Any c…" at bounding box center [507, 259] width 509 height 47
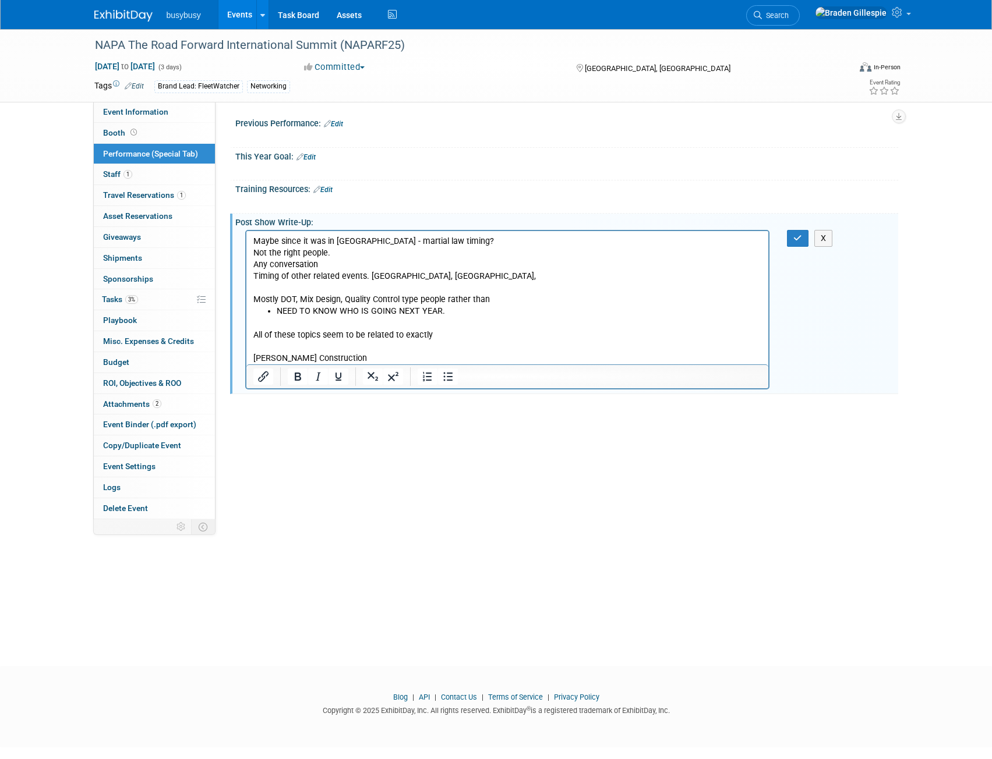
click at [366, 276] on p "Maybe since it was in Chicago - martial law timing? Not the right people. Any c…" at bounding box center [507, 259] width 509 height 47
click at [369, 276] on p "Maybe since it was in Chicago - martial law timing? Not the right people. Any c…" at bounding box center [507, 259] width 509 height 47
click at [496, 274] on p "Maybe since it was in Chicago - martial law timing? Not the right people. Any c…" at bounding box center [507, 259] width 509 height 47
click at [253, 274] on p "Maybe since it was in Chicago - martial law timing? Not the right people. Any c…" at bounding box center [507, 259] width 509 height 47
click at [299, 278] on p "Maybe since it was in Chicago - martial law timing? Not the right people. Any c…" at bounding box center [507, 259] width 509 height 47
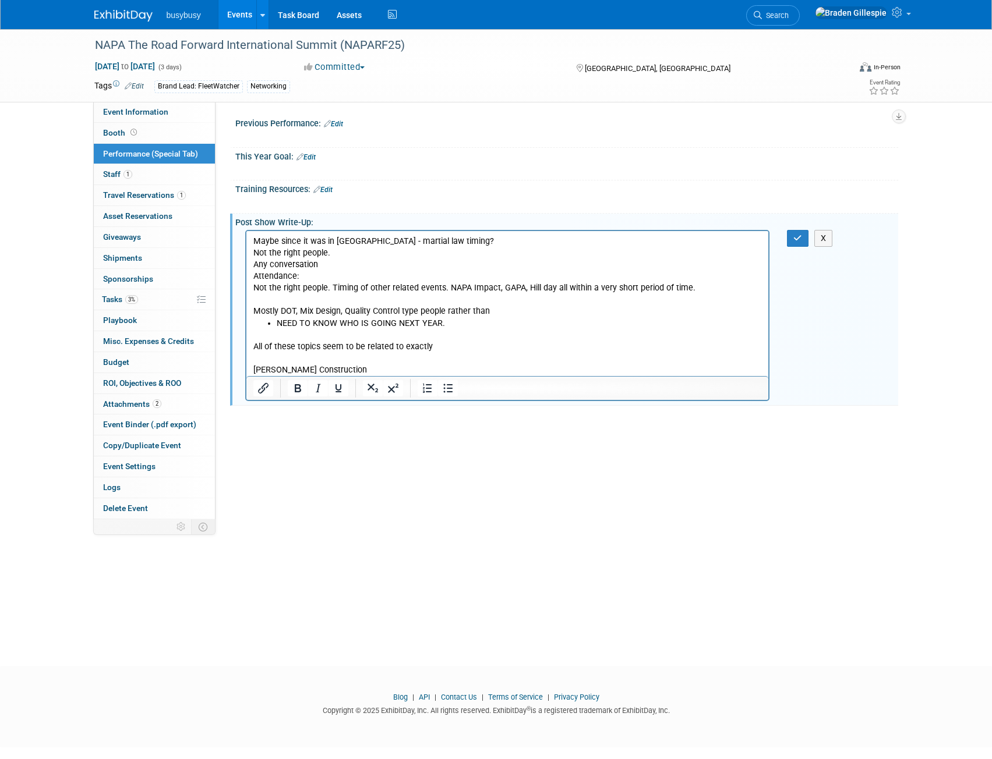
click at [251, 288] on html "Maybe since it was in Chicago - martial law timing? Not the right people. Any c…" at bounding box center [507, 303] width 522 height 145
click at [253, 286] on p "Not the right people. Timing of other related events. NAPA Impact, GAPA, Hill d…" at bounding box center [507, 288] width 509 height 12
drag, startPoint x: 333, startPoint y: 257, endPoint x: 230, endPoint y: 252, distance: 102.6
click at [246, 252] on html "Maybe since it was in Chicago - martial law timing? Not the right people. Any c…" at bounding box center [507, 303] width 522 height 145
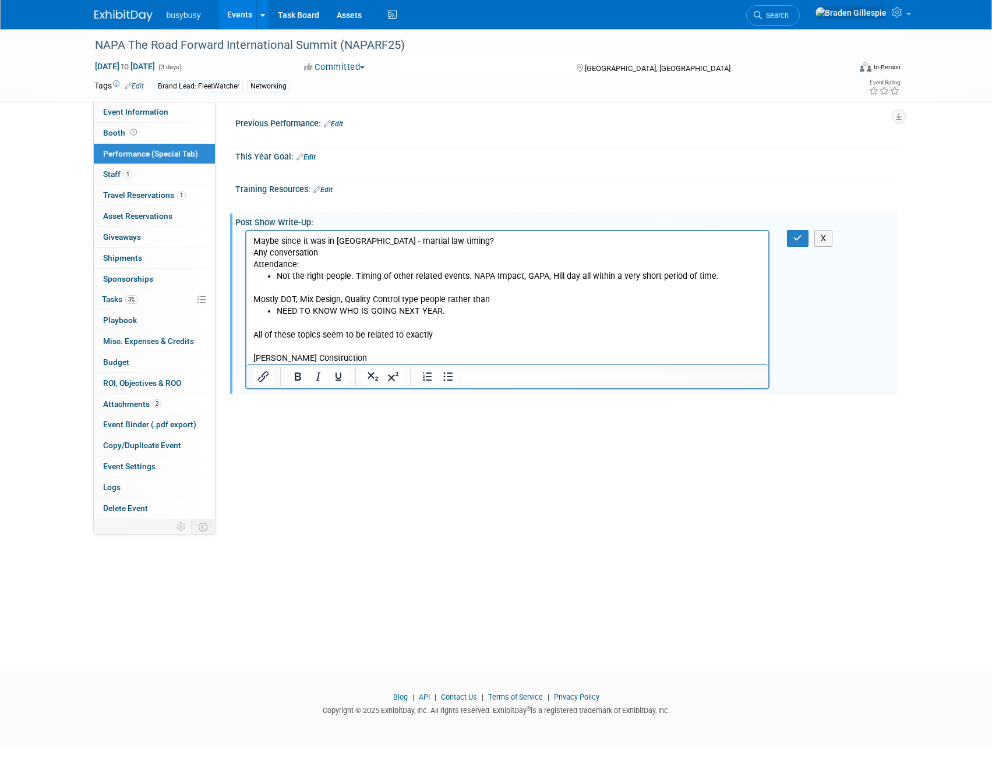
drag, startPoint x: 330, startPoint y: 250, endPoint x: 246, endPoint y: 252, distance: 84.5
click at [246, 252] on html "Maybe since it was in Chicago - martial law timing? Any conversation Attendance…" at bounding box center [507, 297] width 522 height 133
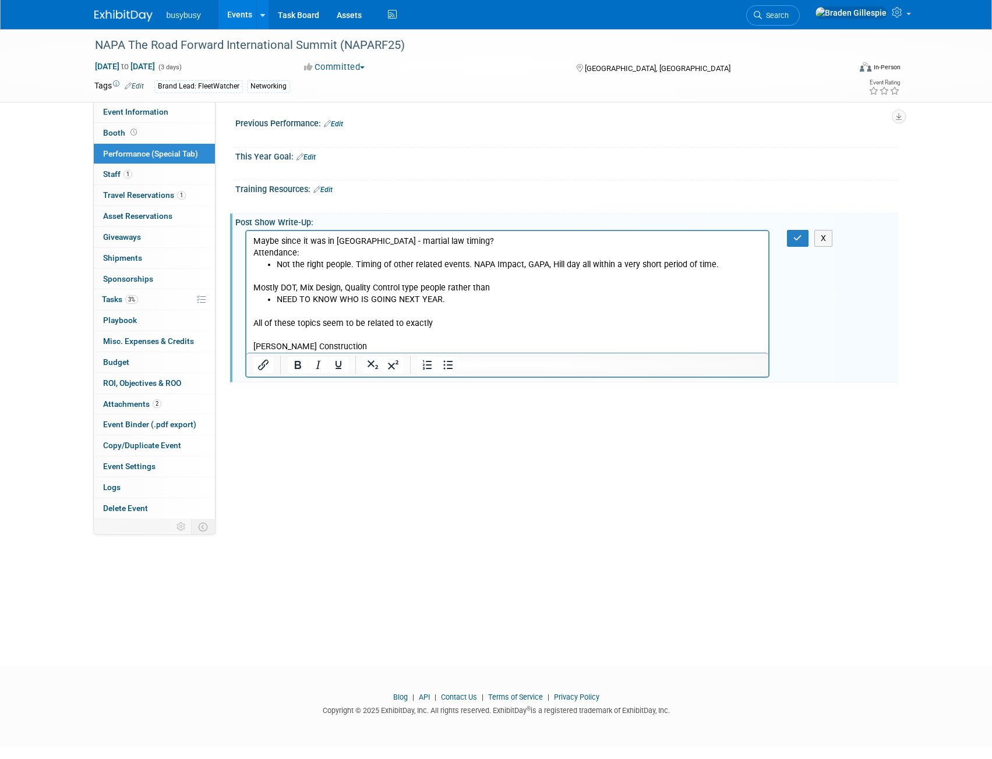
click at [716, 264] on li "Not the right people. Timing of other related events. NAPA Impact, GAPA, Hill d…" at bounding box center [519, 265] width 486 height 12
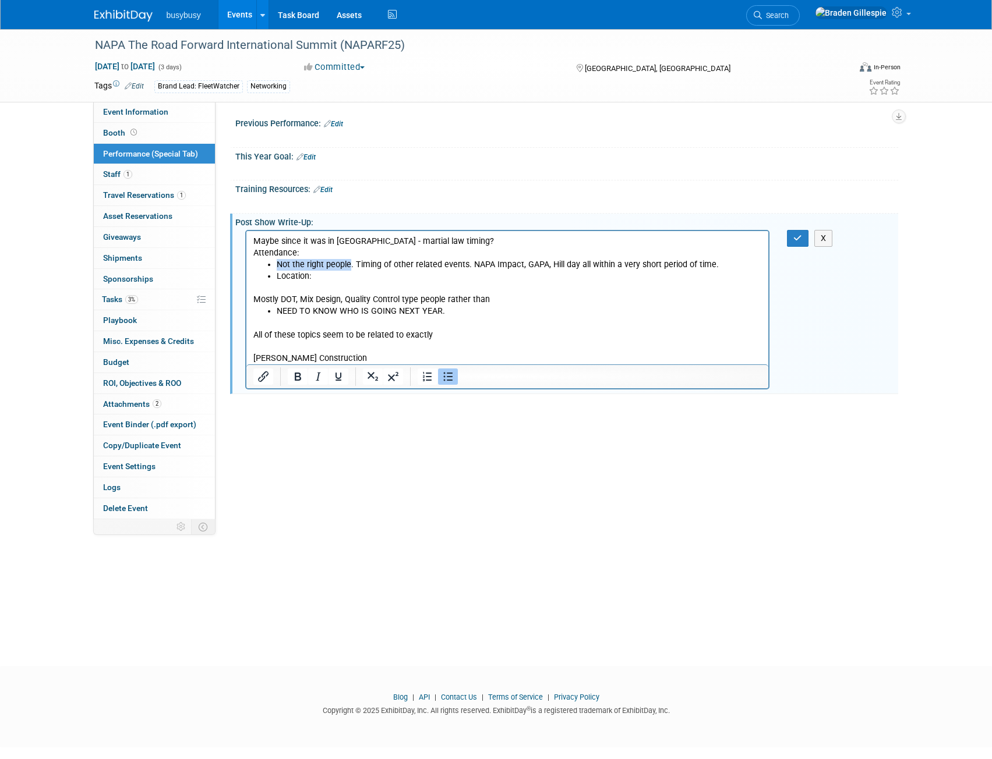
drag, startPoint x: 274, startPoint y: 263, endPoint x: 350, endPoint y: 264, distance: 76.3
click at [350, 264] on ul "Not the right people. Timing of other related events. NAPA Impact, GAPA, Hill d…" at bounding box center [507, 270] width 509 height 23
click at [387, 278] on li "Location:" at bounding box center [519, 277] width 486 height 12
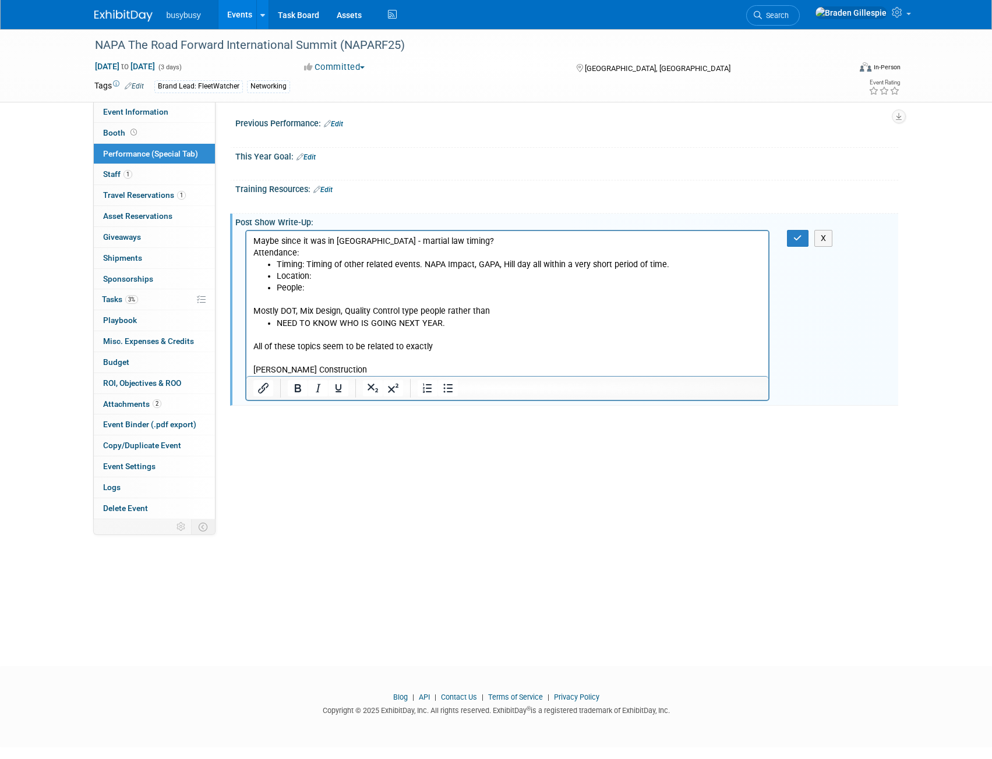
click at [253, 242] on p "Maybe since it was in Chicago - martial law timing? Attendance:" at bounding box center [507, 247] width 509 height 23
click at [326, 288] on li "People:" at bounding box center [519, 288] width 486 height 12
click at [423, 264] on li "Timing: Timing of other related events. NAPA Impact, GAPA, Hill day all within …" at bounding box center [519, 265] width 486 height 12
click at [329, 279] on li "Location:" at bounding box center [519, 277] width 486 height 12
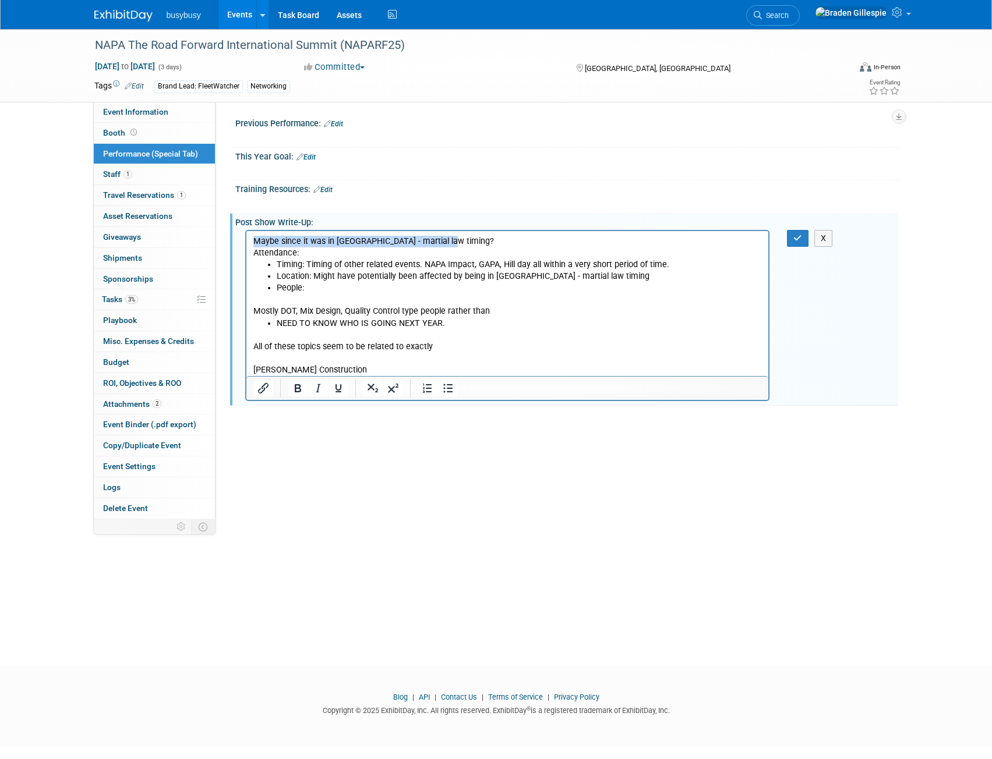
drag, startPoint x: 446, startPoint y: 236, endPoint x: 242, endPoint y: 234, distance: 204.4
click at [246, 234] on html "Maybe since it was in Chicago - martial law timing? Attendance: Timing: Timing …" at bounding box center [507, 303] width 522 height 145
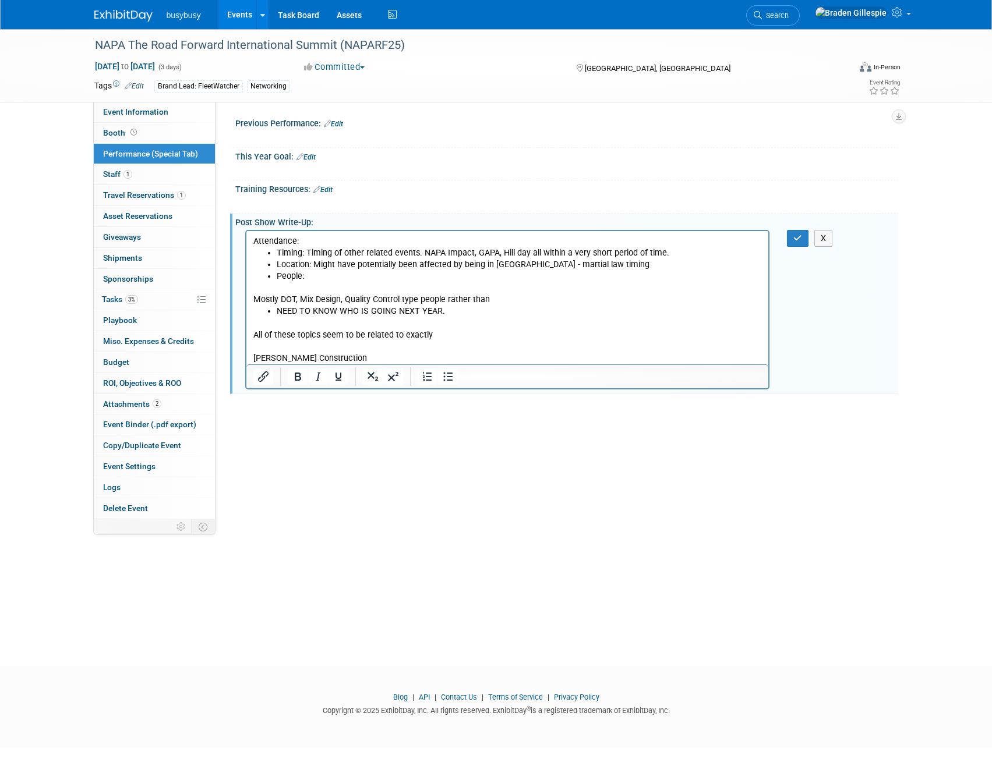
click at [322, 278] on li "People:" at bounding box center [519, 277] width 486 height 12
click at [412, 279] on li "People: Education/Sessions were" at bounding box center [519, 277] width 486 height 12
click at [514, 279] on li "People: Education/Sessions all seem to be geared towards" at bounding box center [519, 277] width 486 height 12
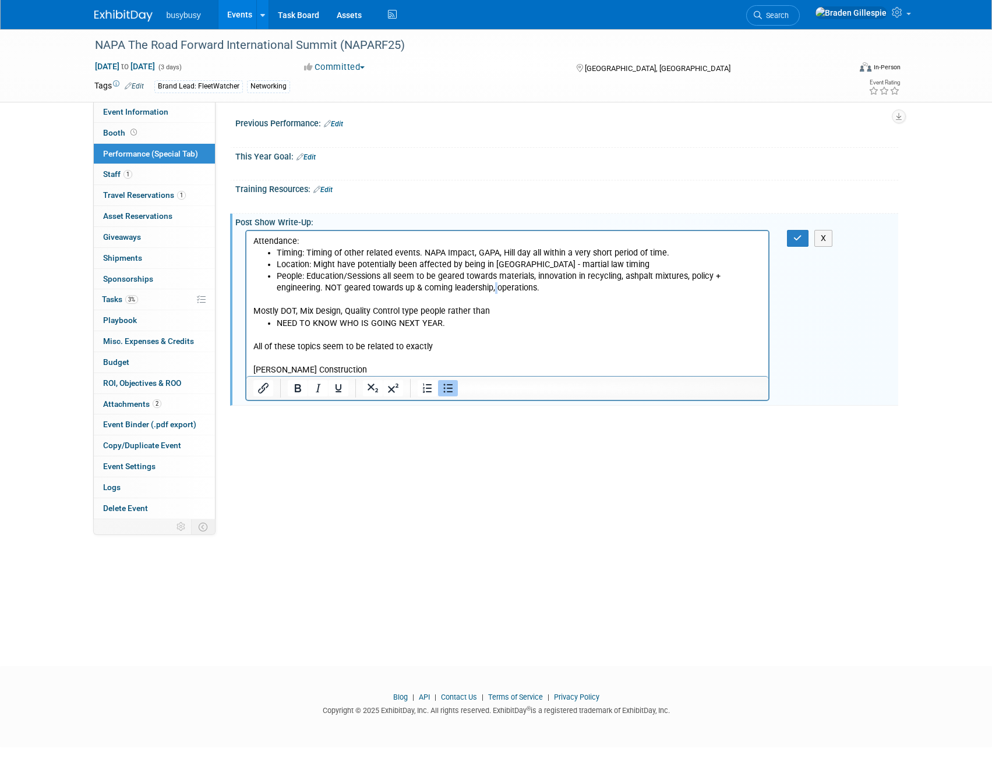
click at [491, 289] on li "People: Education/Sessions all seem to be geared towards materials, innovation …" at bounding box center [519, 282] width 486 height 23
click at [271, 306] on p "Mostly DOT, Mix Design, Quality Control type people rather than" at bounding box center [507, 305] width 509 height 23
click at [263, 303] on p "Mostly DOT, Mix Design, Quality Control type people rather than" at bounding box center [507, 305] width 509 height 23
drag, startPoint x: 478, startPoint y: 326, endPoint x: 217, endPoint y: 313, distance: 261.2
click at [246, 313] on html "Attendance: Timing: Timing of other related events. NAPA Impact, GAPA, Hill day…" at bounding box center [507, 303] width 522 height 145
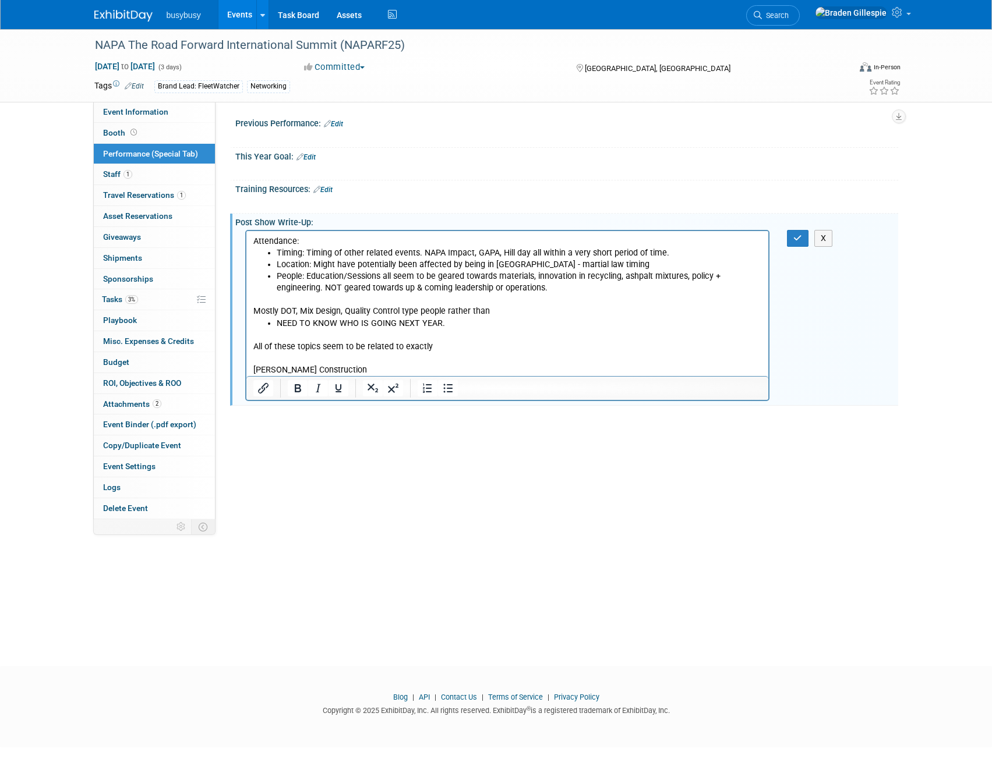
click at [284, 334] on p "All of these topics seem to be related to exactly Brooks Construction" at bounding box center [507, 353] width 509 height 47
drag, startPoint x: 461, startPoint y: 348, endPoint x: 220, endPoint y: 345, distance: 240.5
click at [246, 345] on html "Attendance: Timing: Timing of other related events. NAPA Impact, GAPA, Hill day…" at bounding box center [507, 303] width 522 height 145
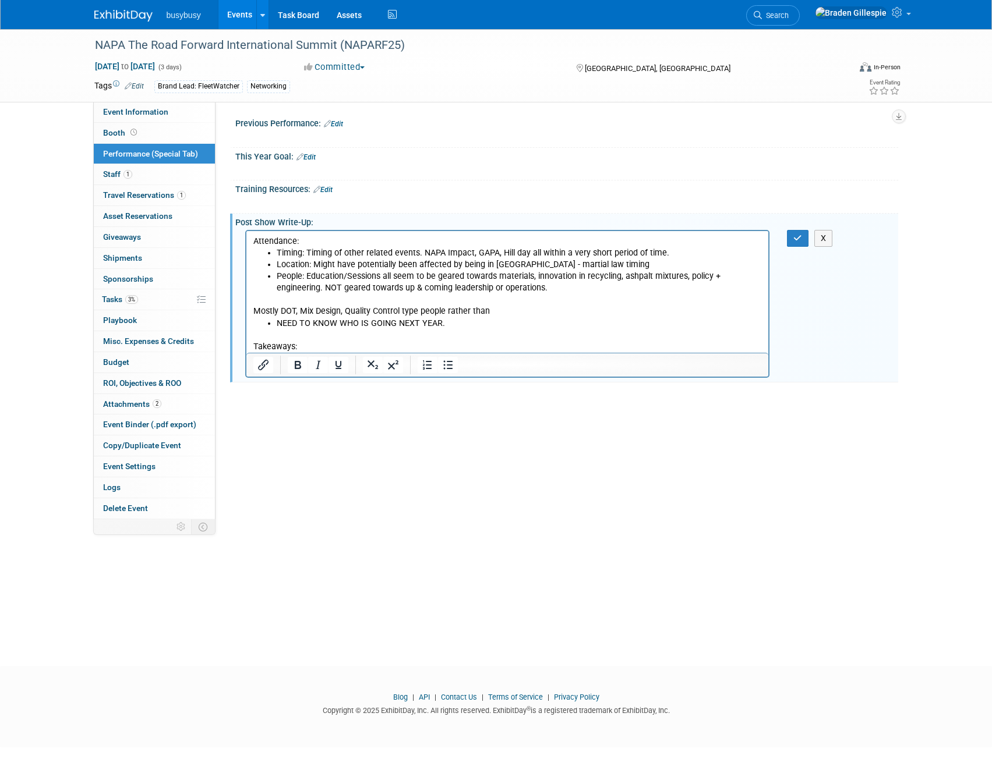
click at [273, 346] on p "Takeaways:" at bounding box center [507, 347] width 509 height 12
click at [340, 346] on p "Take- aways:" at bounding box center [507, 347] width 509 height 12
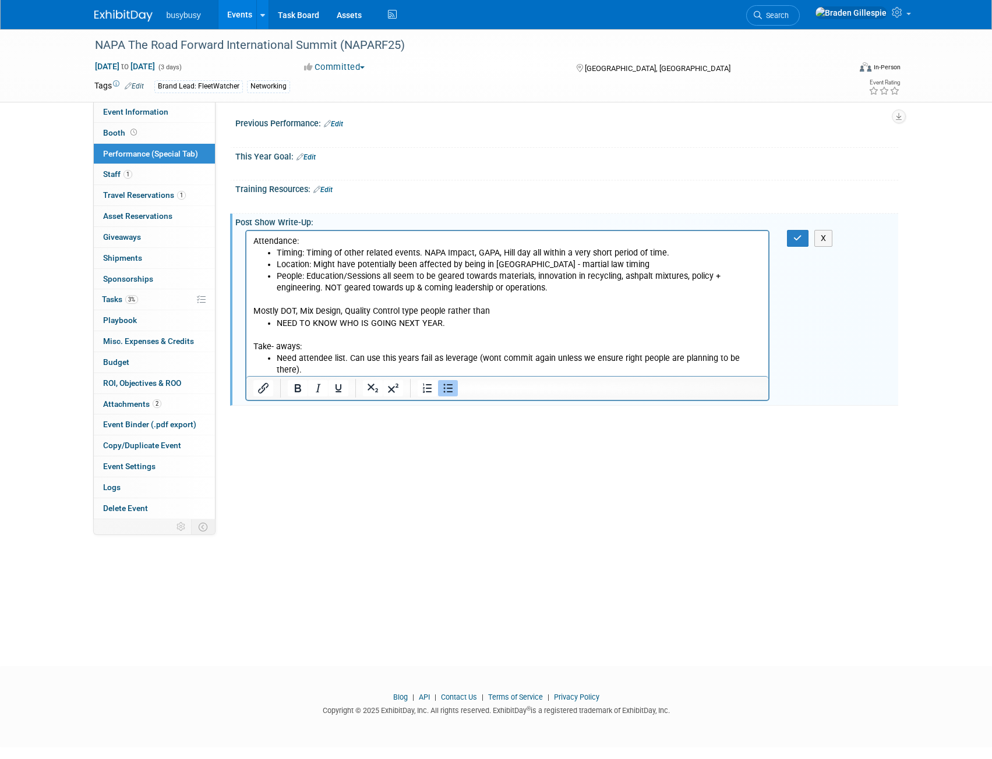
click at [296, 331] on p "Rich Text Area. Press ALT-0 for help." at bounding box center [507, 336] width 509 height 12
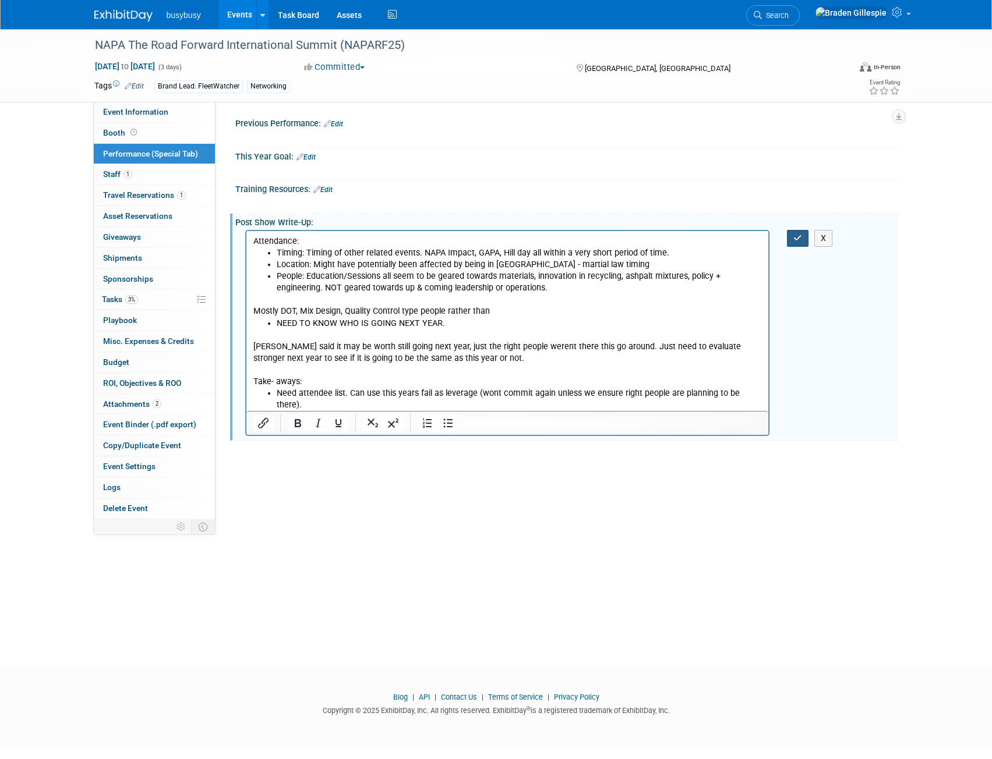
click at [798, 231] on button "button" at bounding box center [798, 238] width 22 height 17
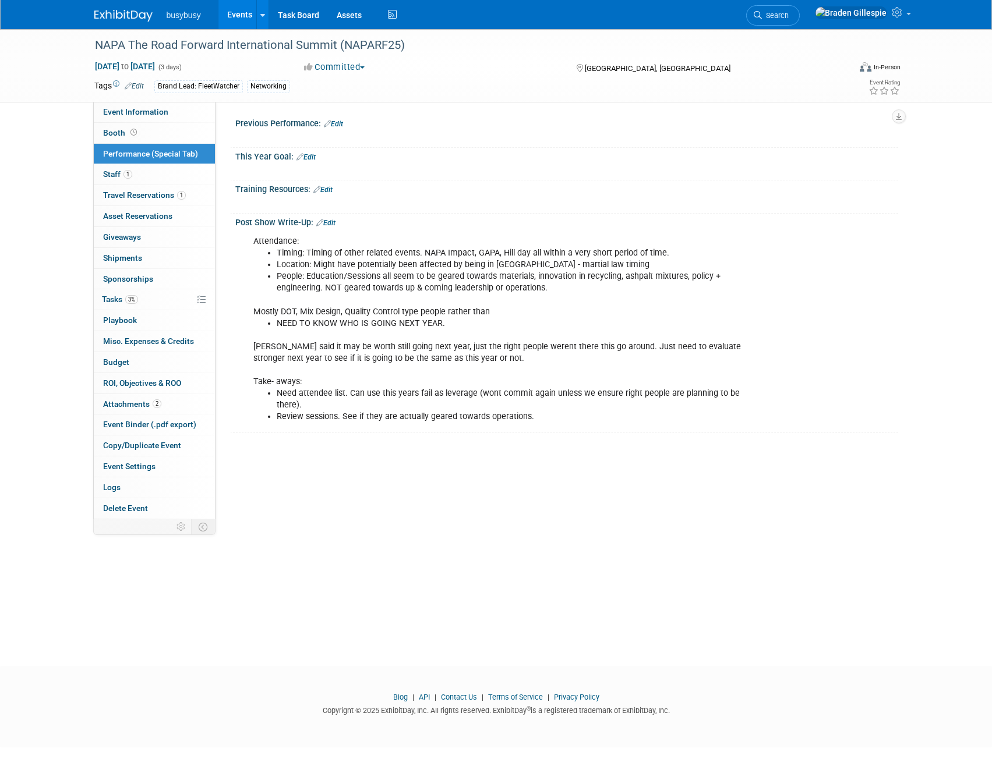
click at [334, 219] on link "Edit" at bounding box center [325, 223] width 19 height 8
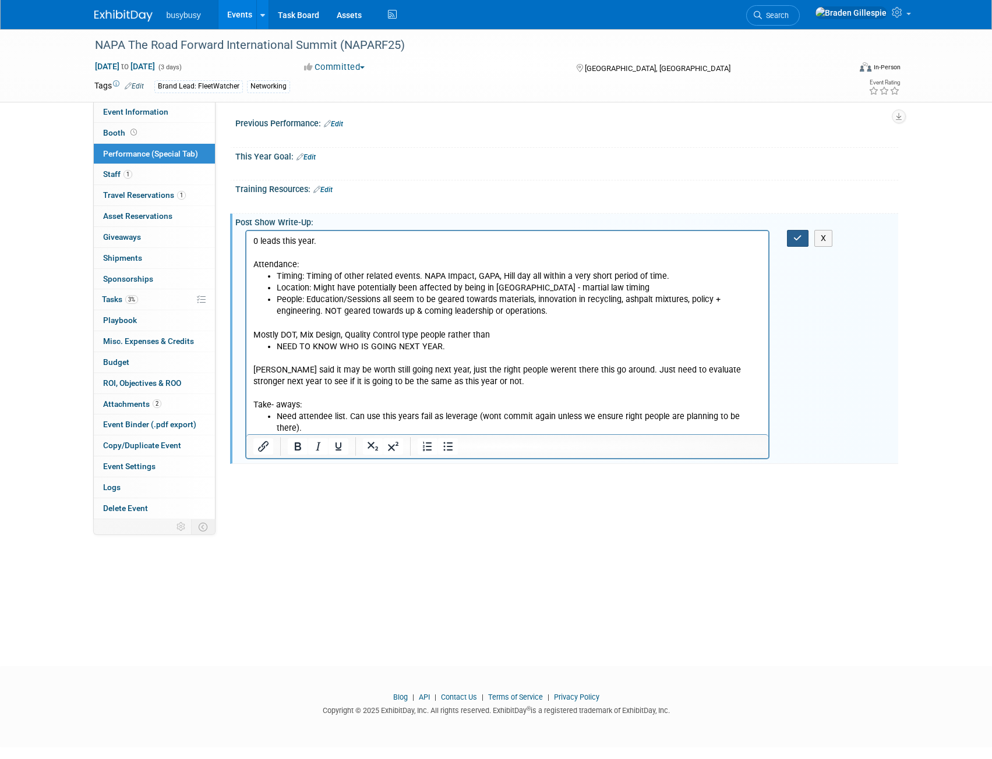
click at [793, 241] on button "button" at bounding box center [798, 238] width 22 height 17
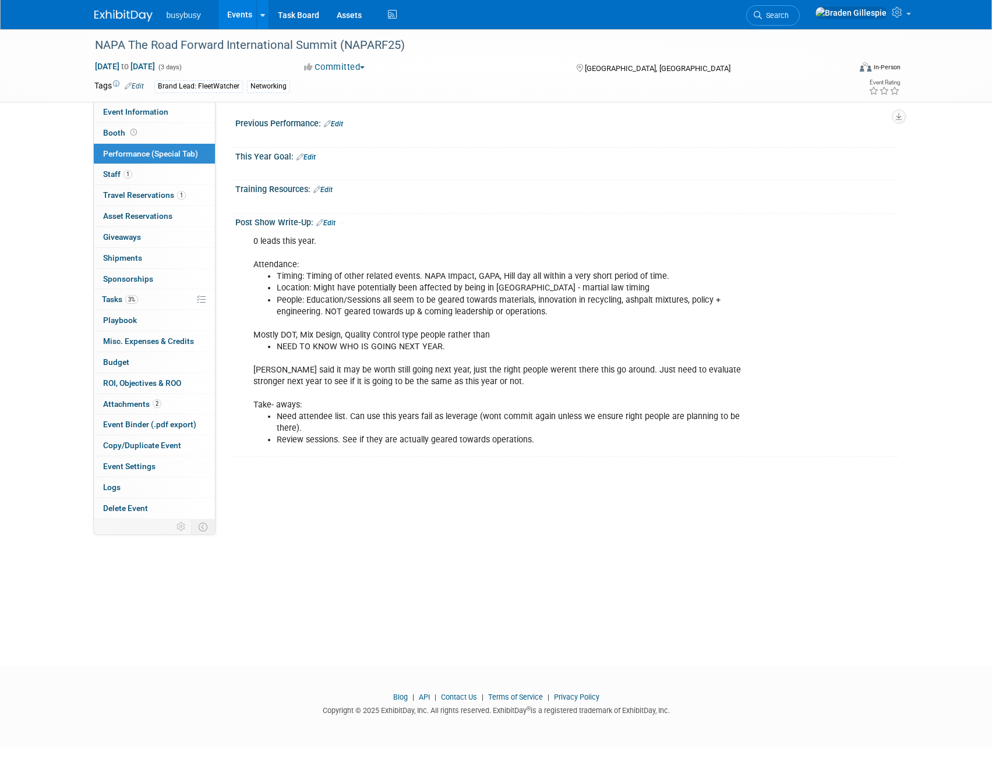
click at [133, 20] on img at bounding box center [123, 16] width 58 height 12
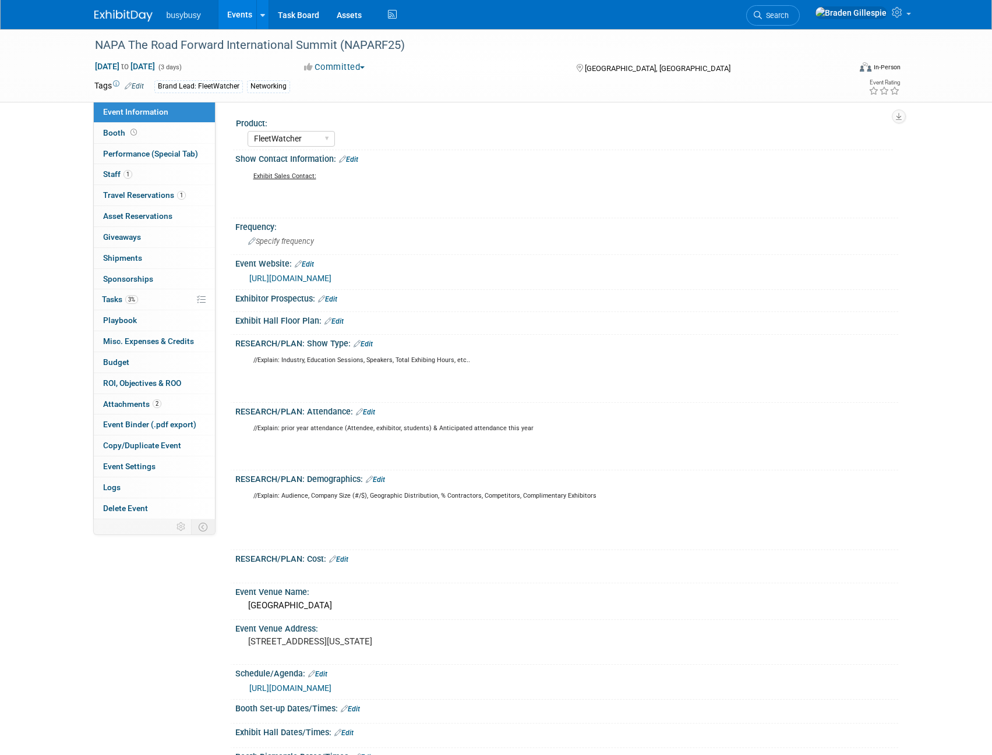
select select "FleetWatcher"
click at [788, 12] on span "Search" at bounding box center [775, 15] width 27 height 9
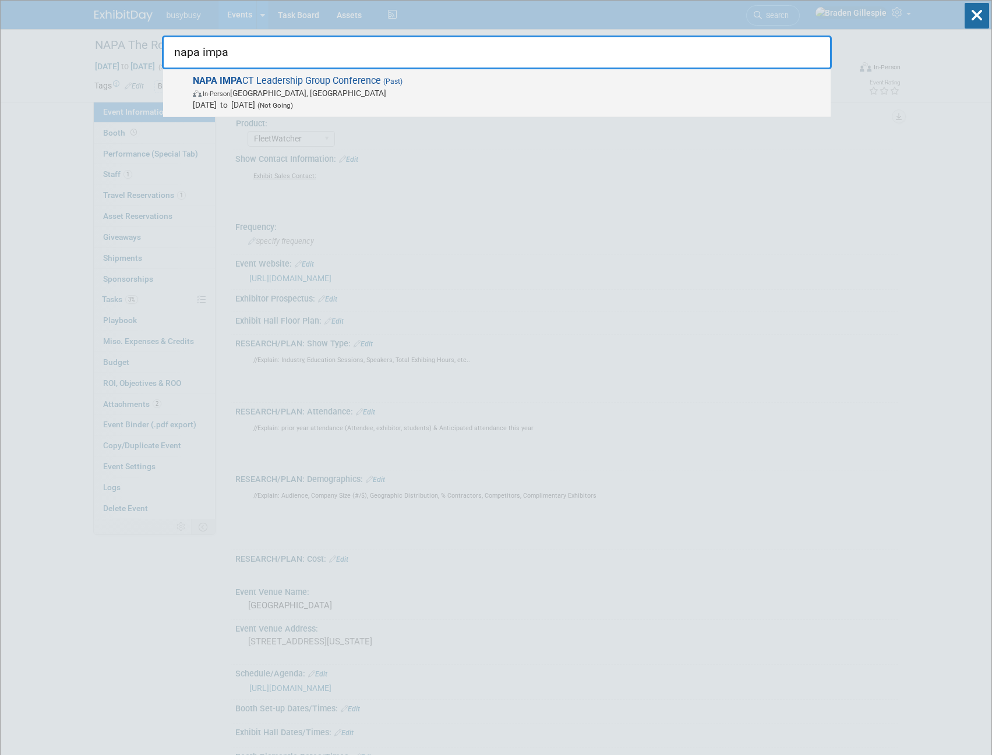
type input "napa impa"
click at [358, 95] on span "In-Person [GEOGRAPHIC_DATA], [GEOGRAPHIC_DATA]" at bounding box center [509, 93] width 632 height 12
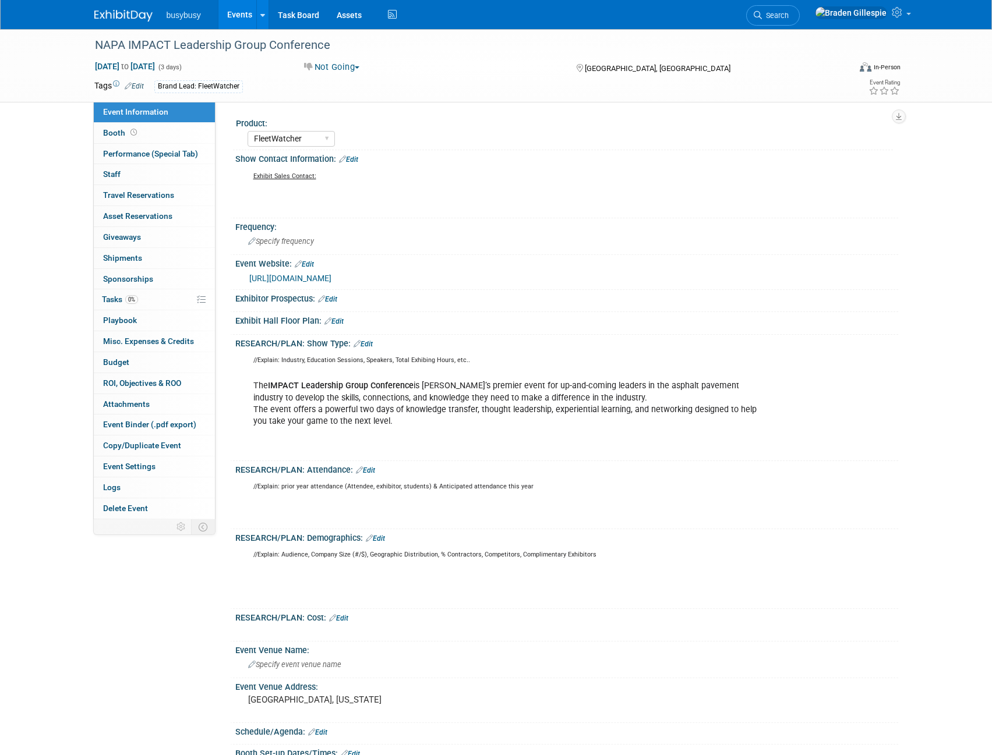
select select "FleetWatcher"
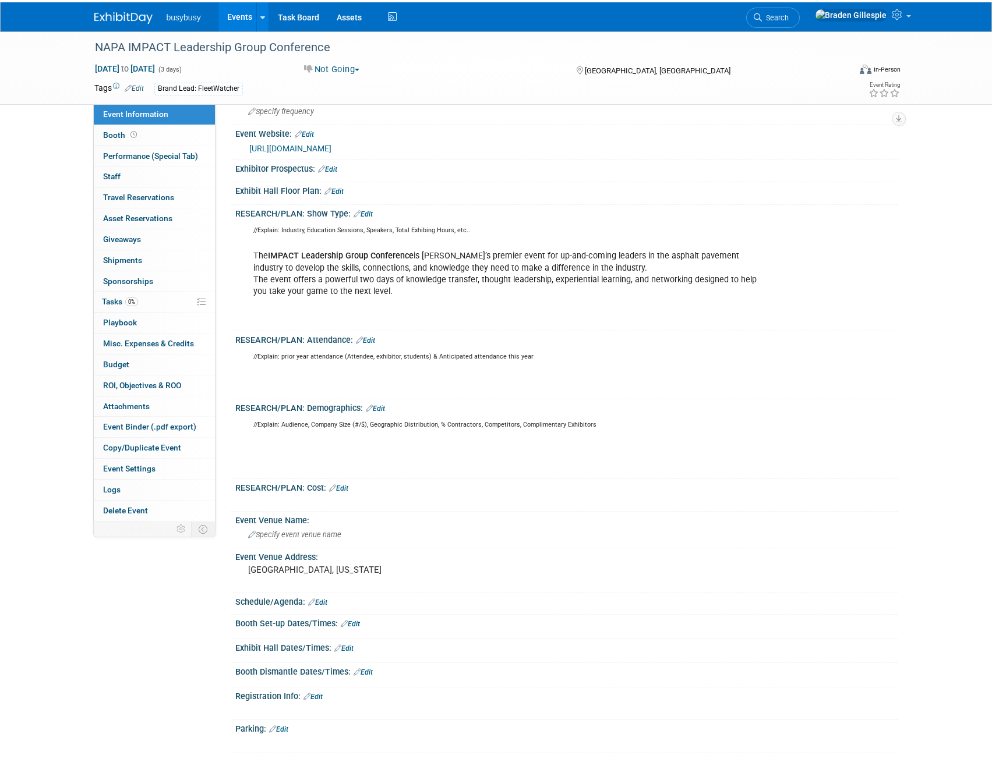
scroll to position [58, 0]
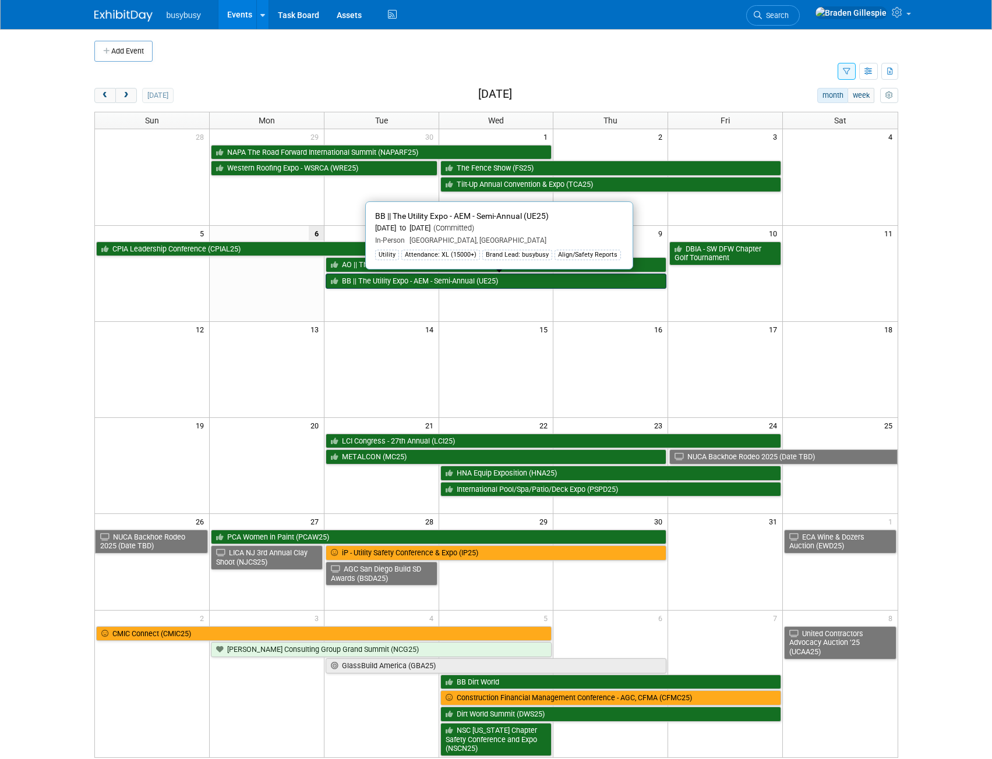
click at [424, 279] on link "BB || The Utility Expo - AEM - Semi-Annual (UE25)" at bounding box center [496, 281] width 341 height 15
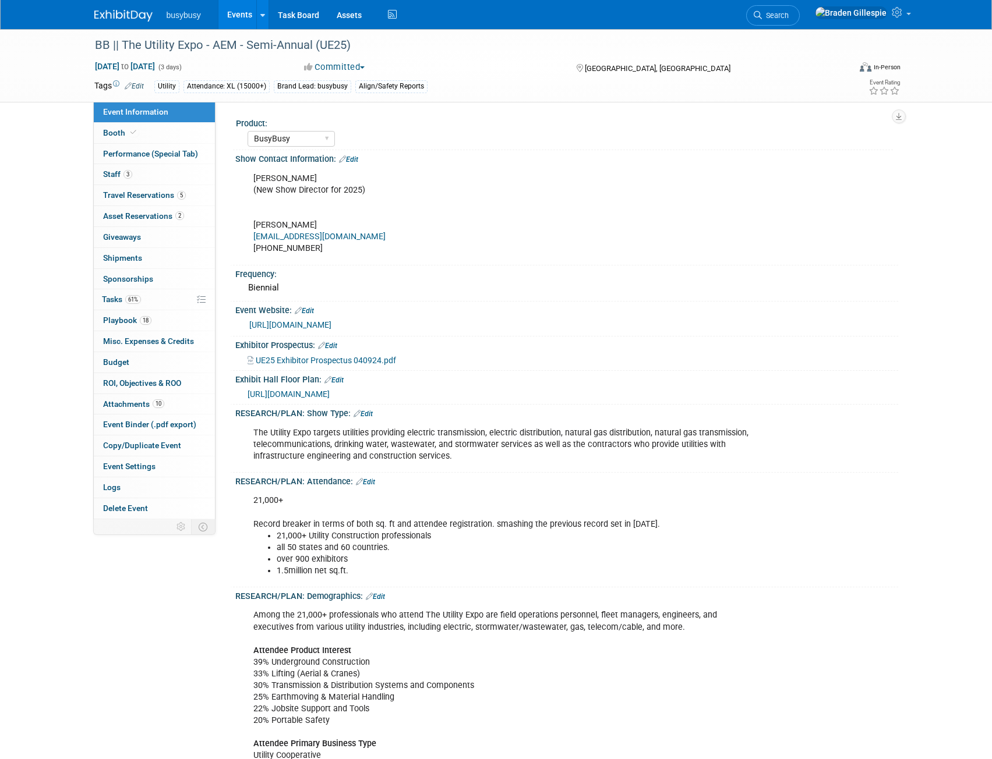
select select "BusyBusy"
select select "Member"
click at [163, 199] on span "Travel Reservations 5" at bounding box center [144, 194] width 83 height 9
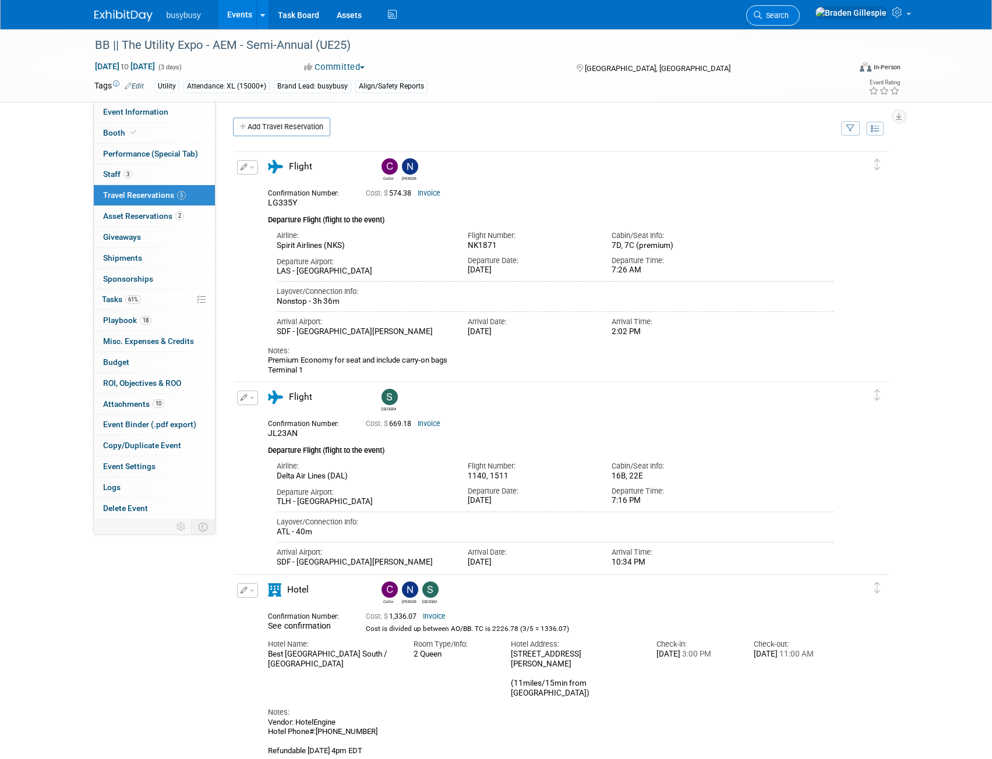
click at [788, 17] on span "Search" at bounding box center [775, 15] width 27 height 9
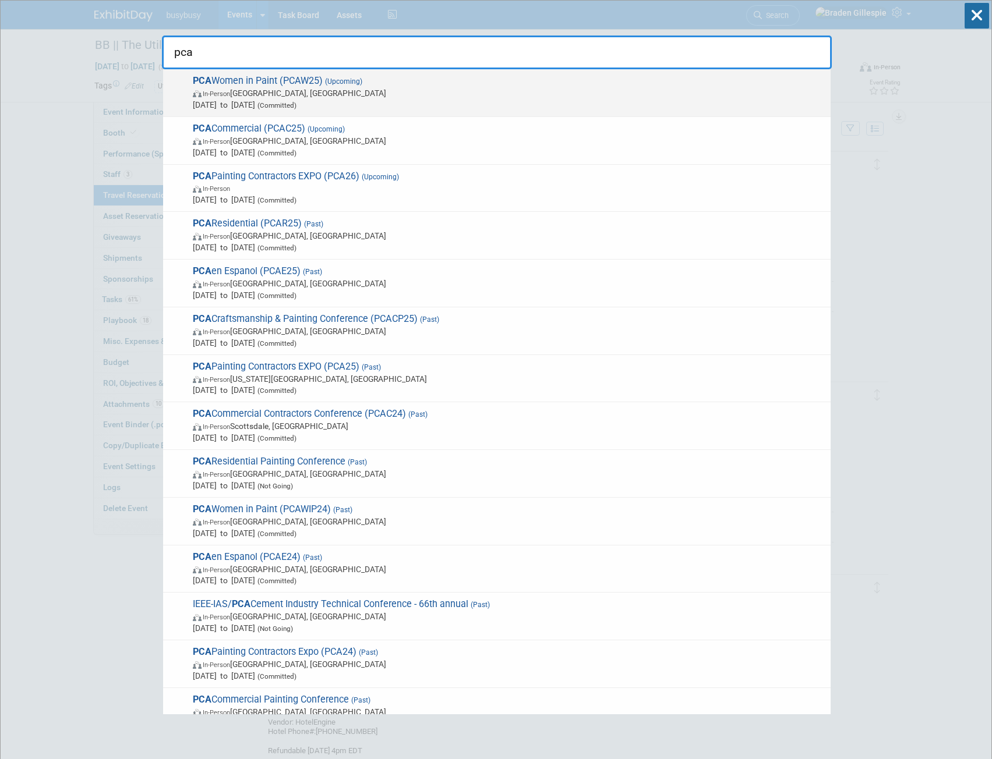
type input "pca"
click at [549, 106] on span "[DATE] to [DATE] (Committed)" at bounding box center [509, 105] width 632 height 12
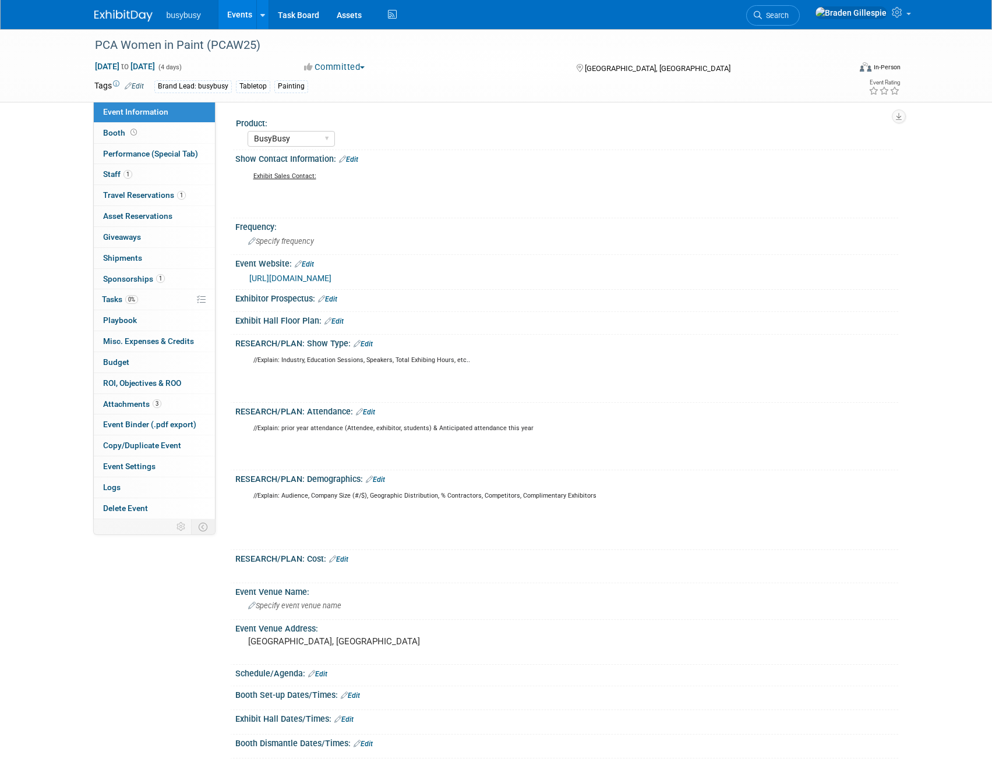
select select "BusyBusy"
click at [139, 167] on link "1 Staff 1" at bounding box center [154, 174] width 121 height 20
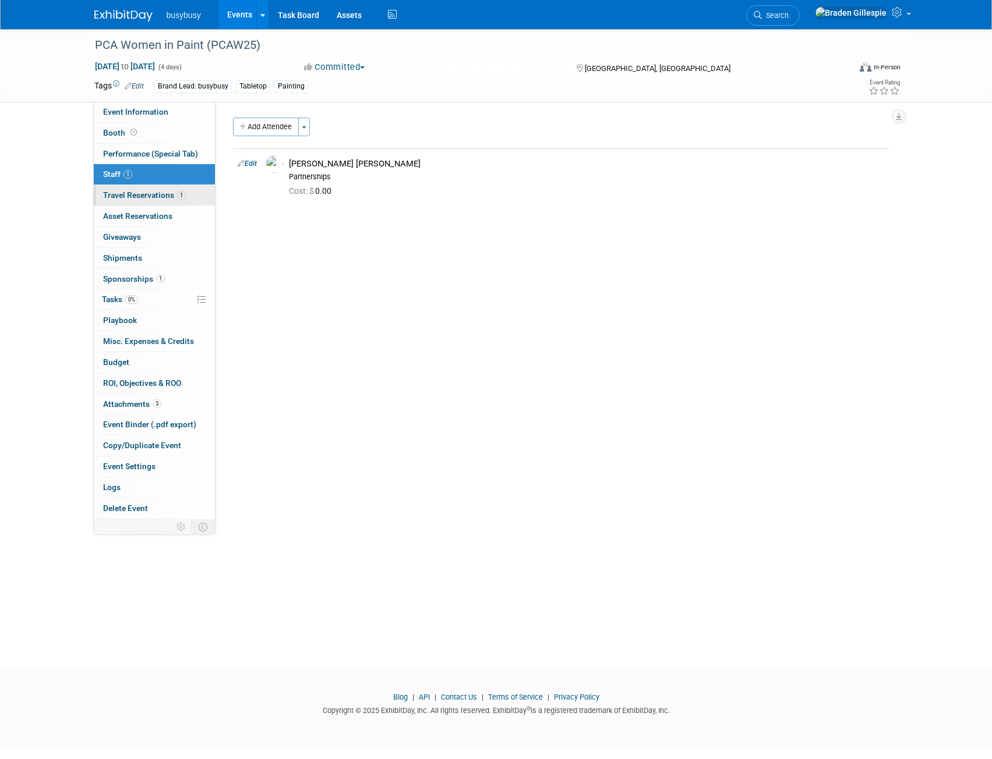
click at [183, 194] on span "1" at bounding box center [181, 195] width 9 height 9
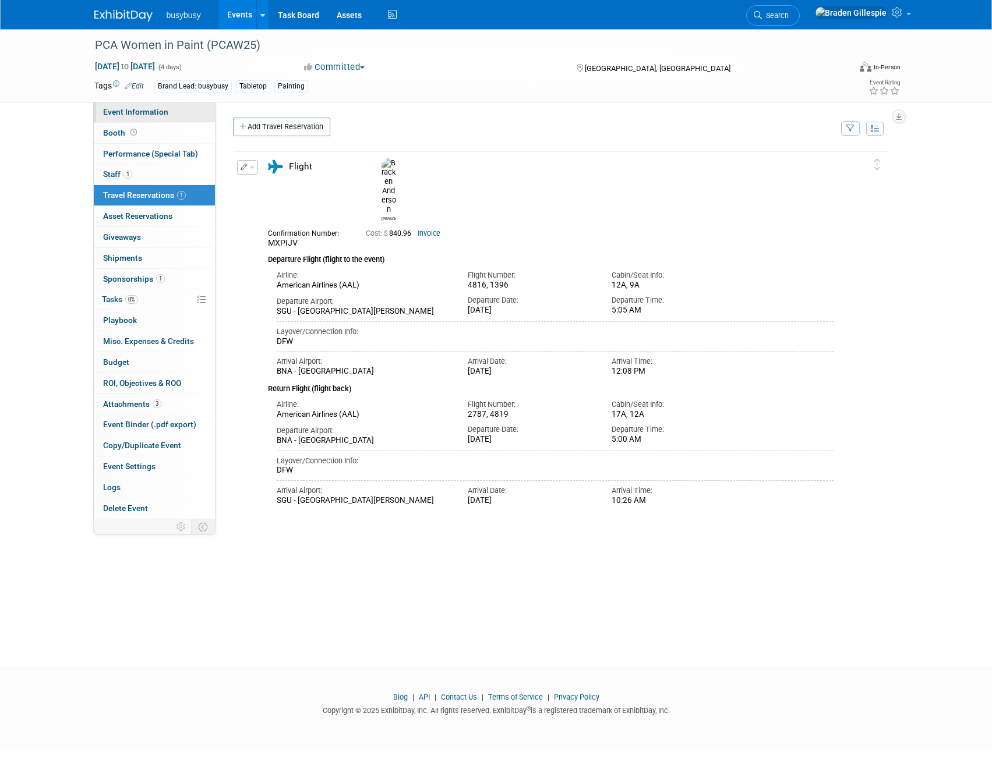
click at [142, 112] on span "Event Information" at bounding box center [135, 111] width 65 height 9
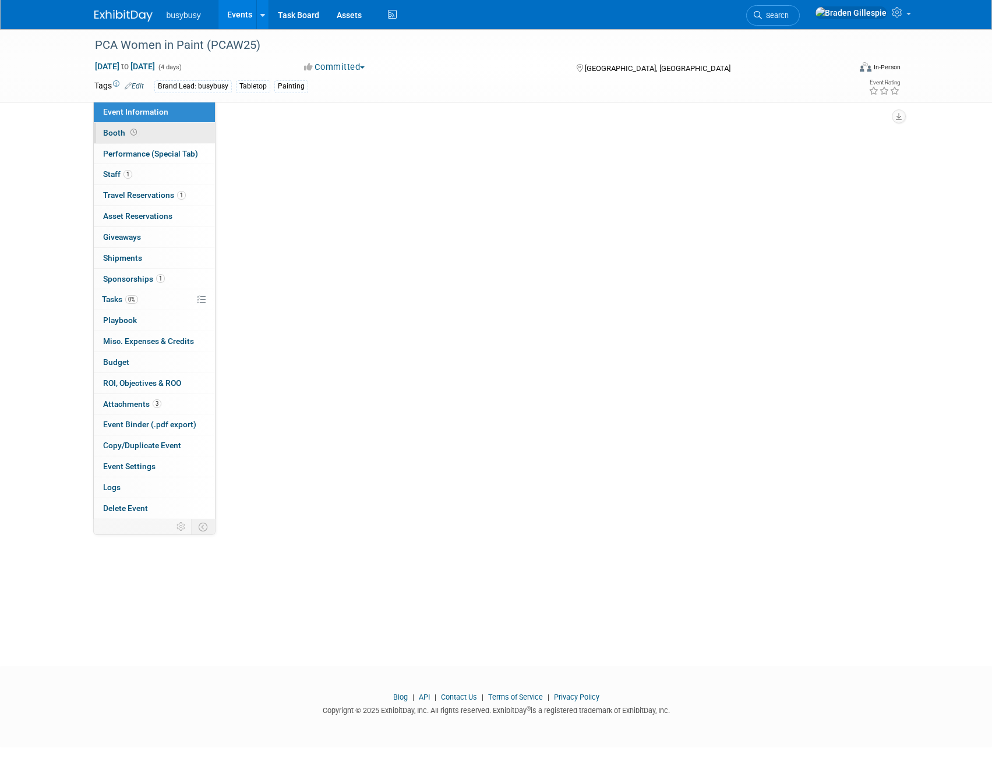
select select "BusyBusy"
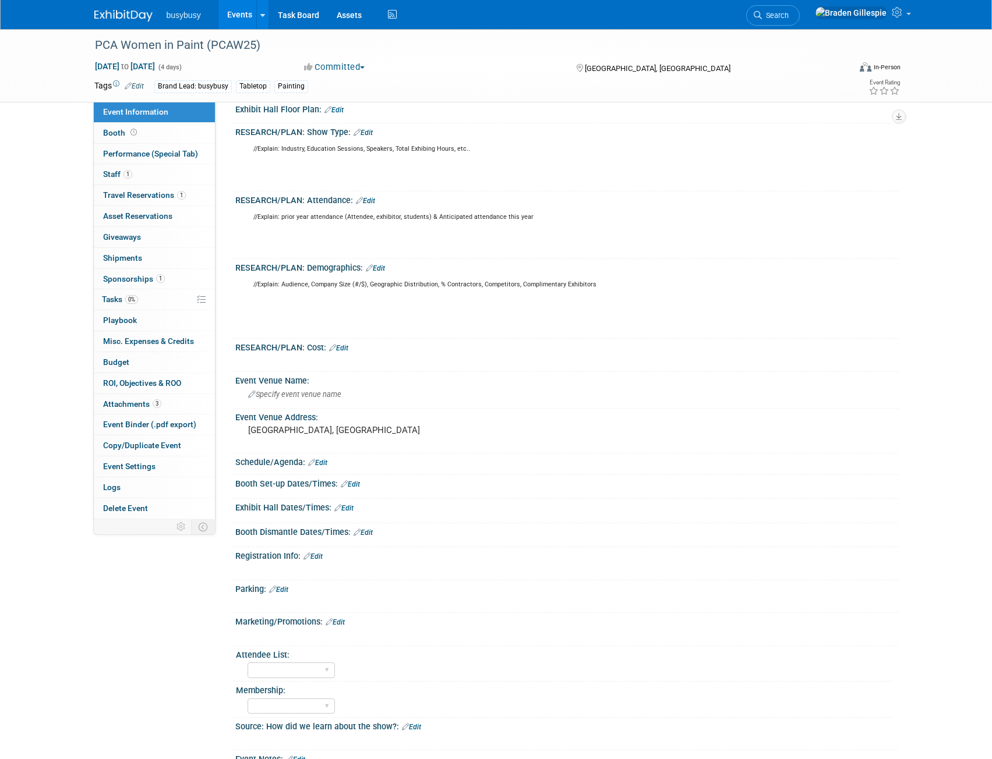
scroll to position [408, 0]
